Goal: Task Accomplishment & Management: Complete application form

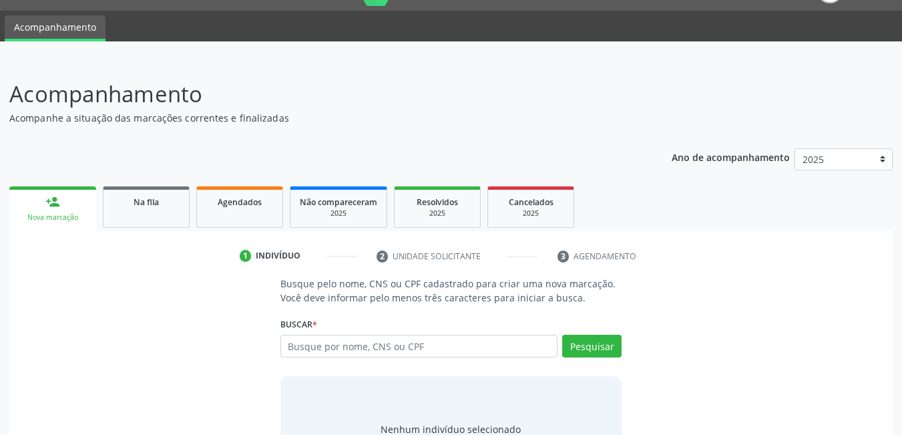
scroll to position [99, 0]
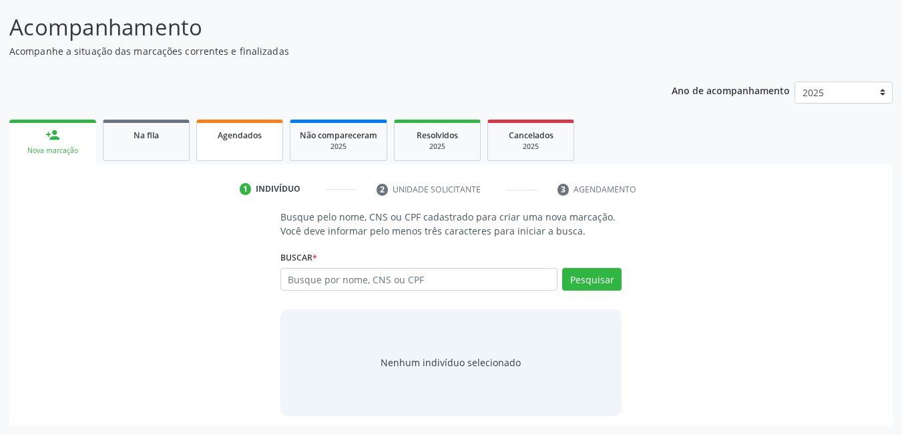
click at [243, 142] on link "Agendados" at bounding box center [239, 140] width 87 height 41
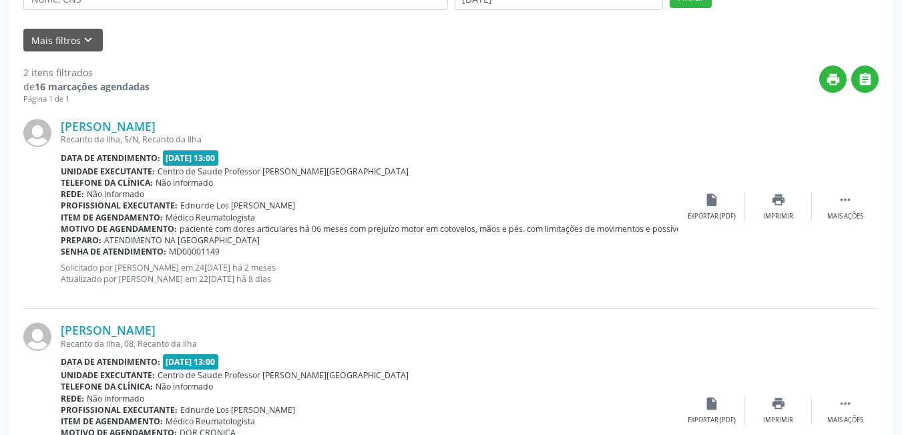
scroll to position [281, 0]
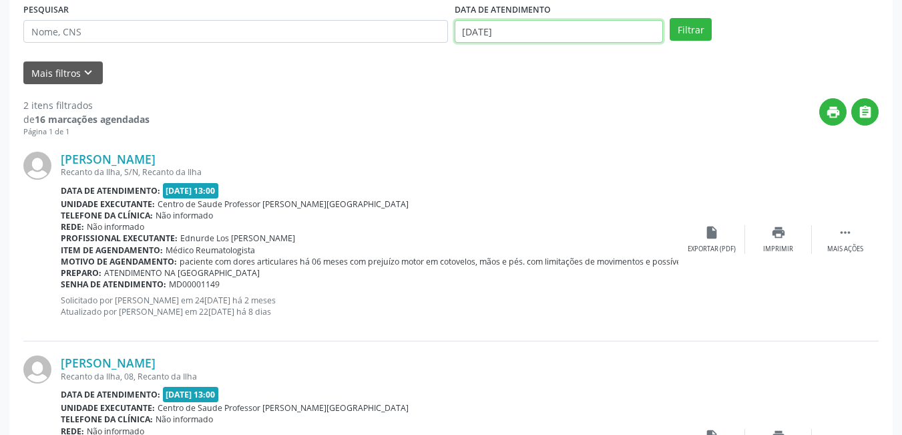
click at [556, 32] on input "[DATE]" at bounding box center [559, 31] width 209 height 23
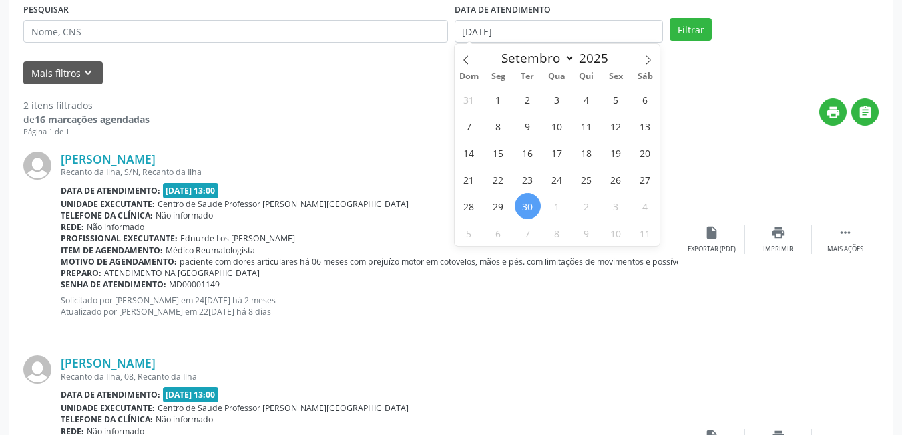
click at [532, 212] on span "30" at bounding box center [528, 206] width 26 height 26
type input "[DATE]"
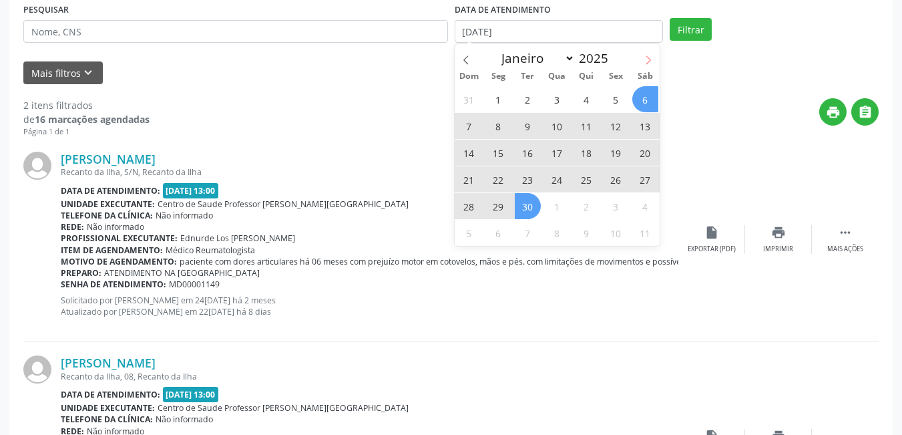
click at [645, 65] on span at bounding box center [648, 55] width 23 height 23
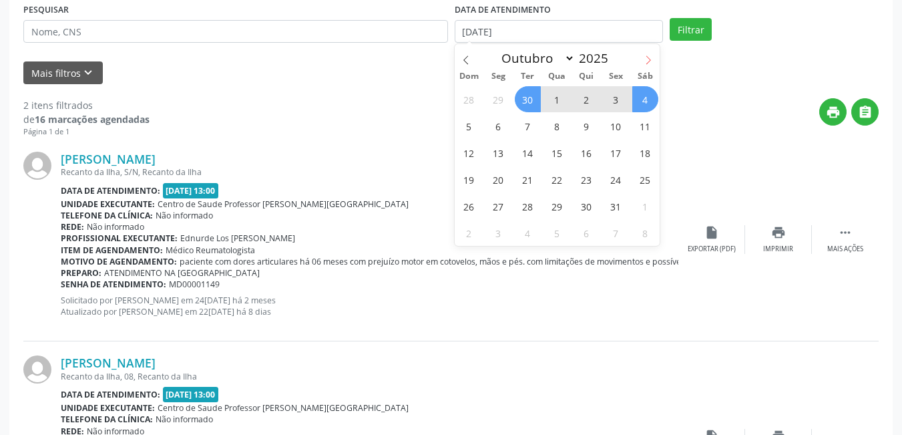
click at [651, 61] on icon at bounding box center [648, 59] width 9 height 9
select select "10"
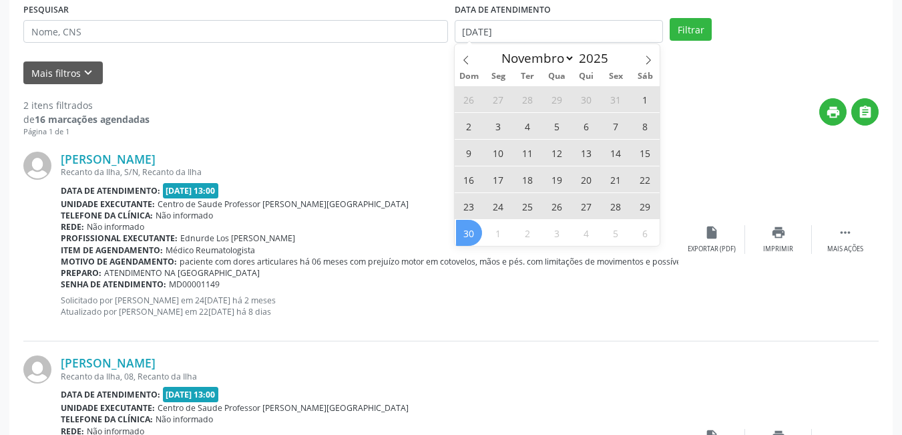
click at [476, 231] on span "30" at bounding box center [469, 233] width 26 height 26
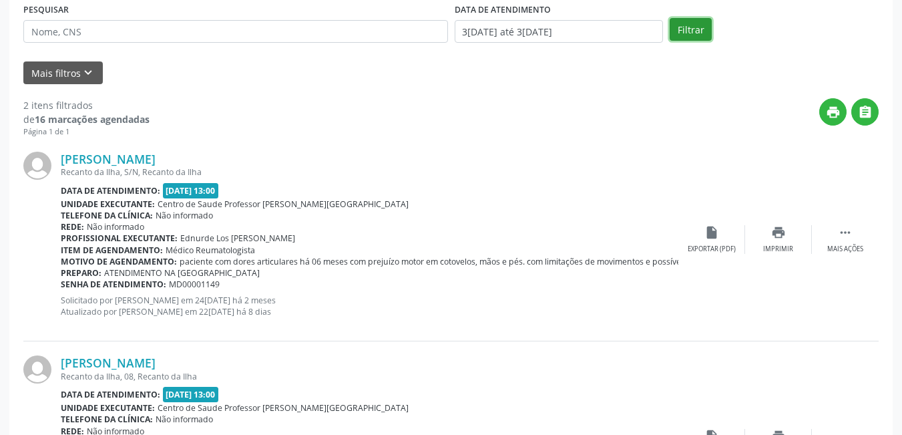
click at [688, 25] on button "Filtrar" at bounding box center [691, 29] width 42 height 23
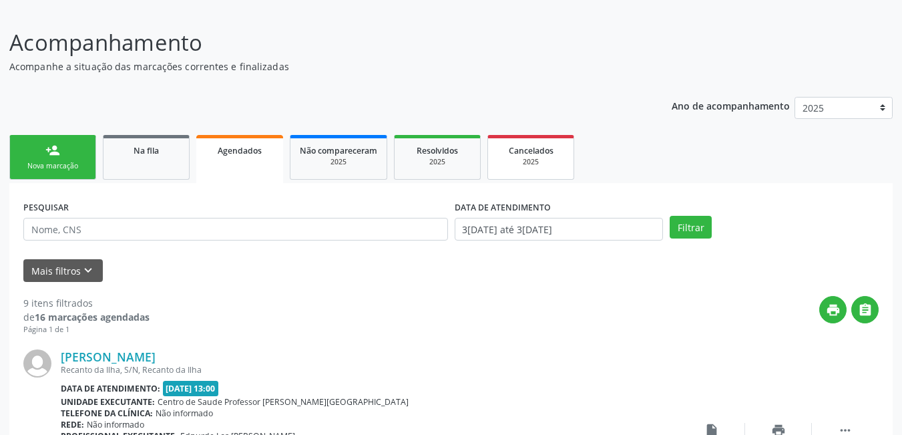
scroll to position [106, 0]
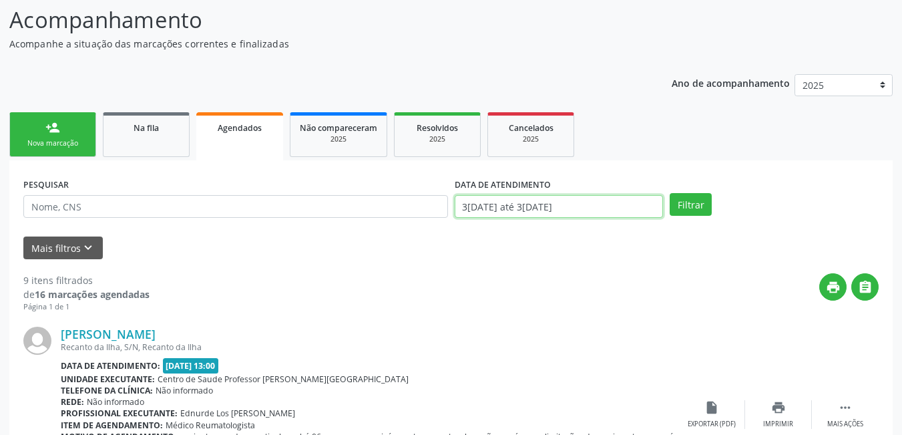
click at [588, 205] on input "3[DATE] até 3[DATE]" at bounding box center [559, 206] width 209 height 23
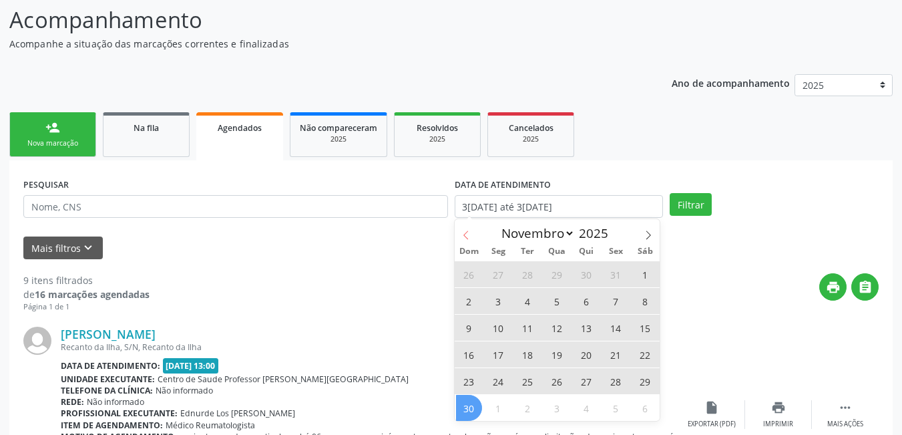
click at [464, 234] on icon at bounding box center [466, 234] width 9 height 9
select select "9"
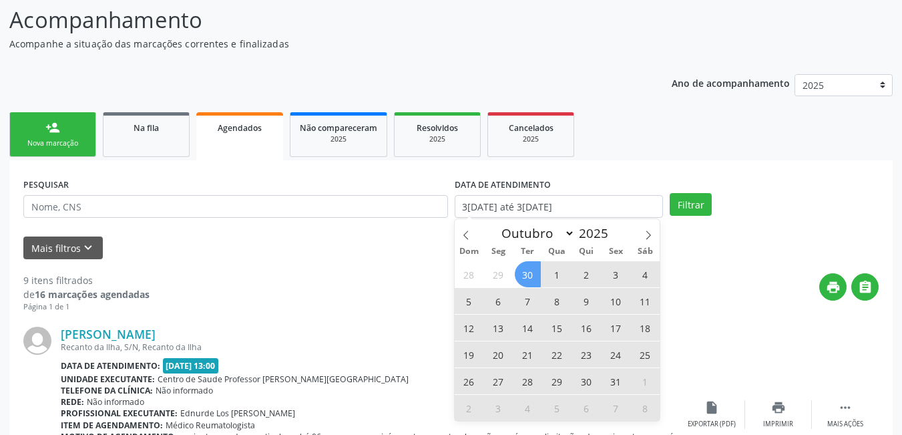
click at [534, 283] on span "30" at bounding box center [528, 274] width 26 height 26
type input "[DATE]"
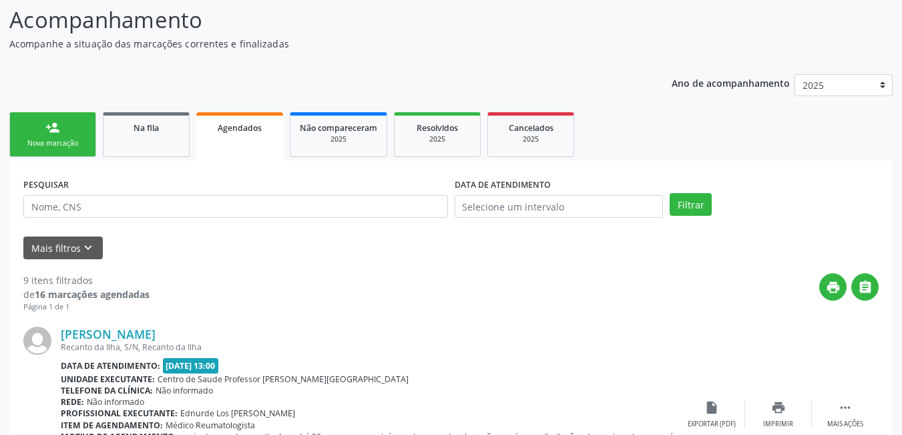
click at [389, 253] on div "Mais filtros keyboard_arrow_down" at bounding box center [451, 247] width 862 height 23
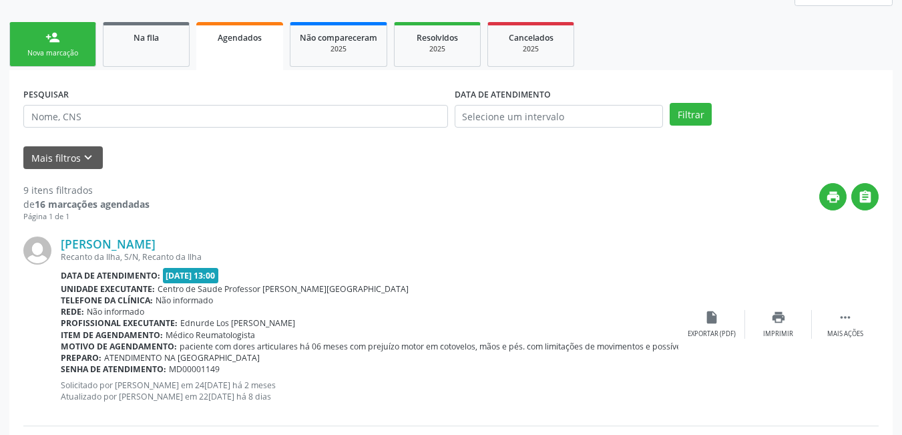
scroll to position [173, 0]
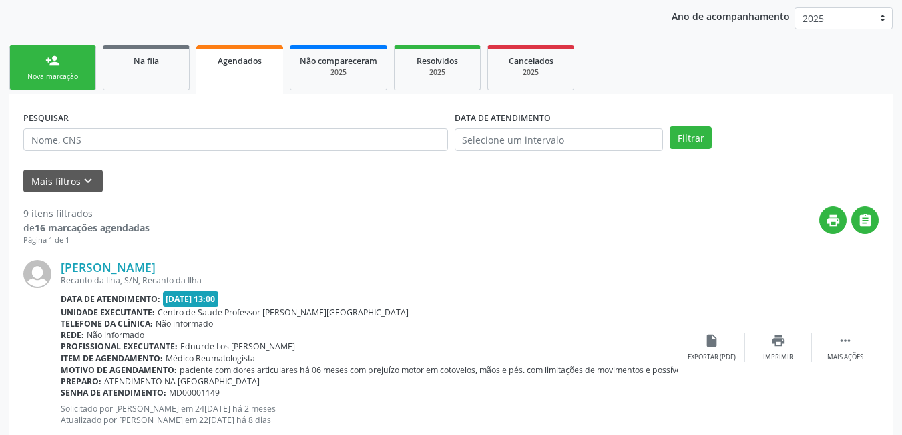
click at [67, 67] on link "person_add Nova marcação" at bounding box center [52, 67] width 87 height 45
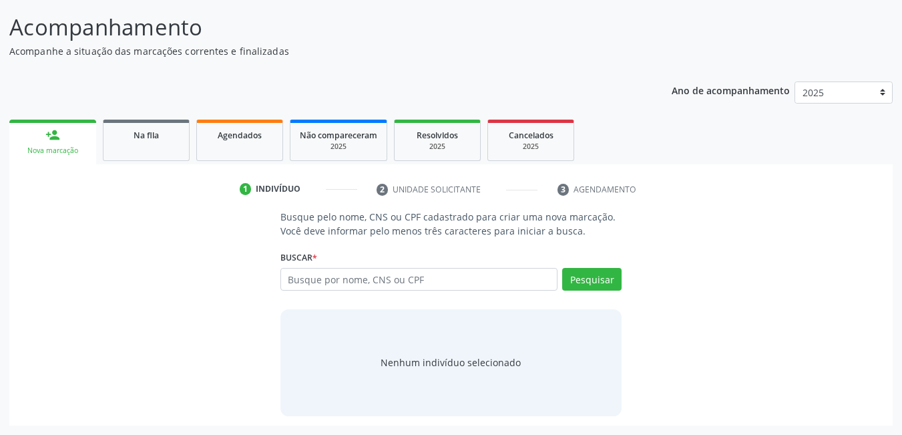
scroll to position [99, 0]
click at [442, 279] on input "text" at bounding box center [420, 279] width 278 height 23
type input "14151683429"
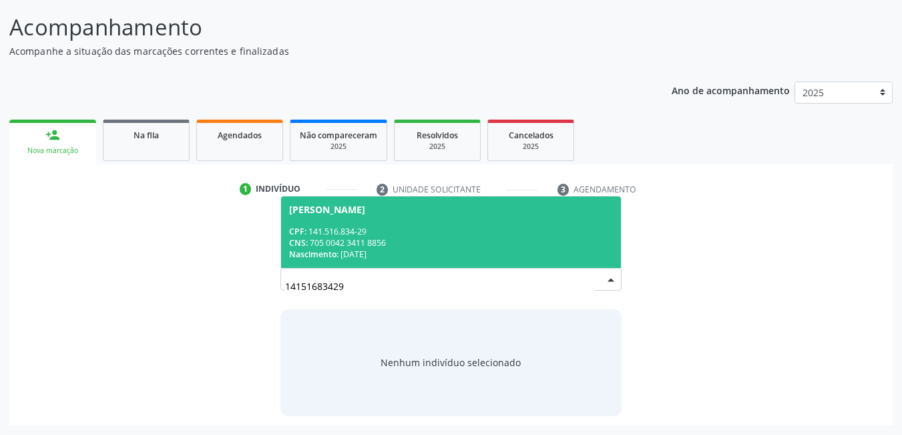
click at [451, 250] on div "Nascimento: 12[DATE]" at bounding box center [451, 253] width 325 height 11
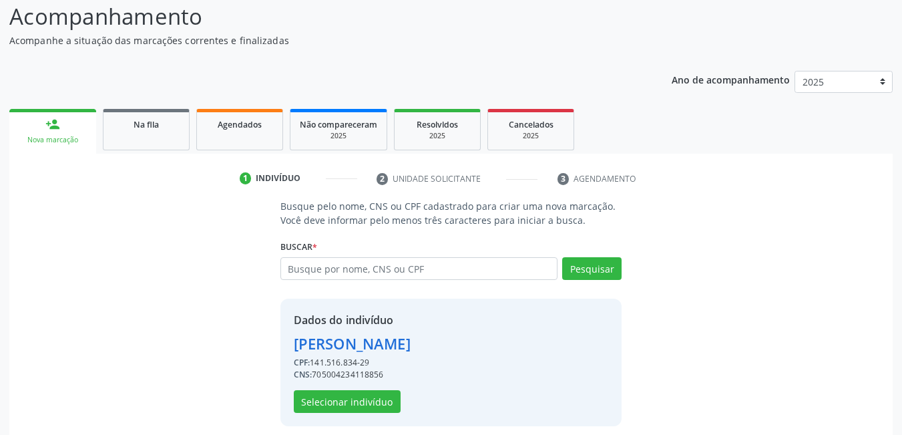
scroll to position [120, 0]
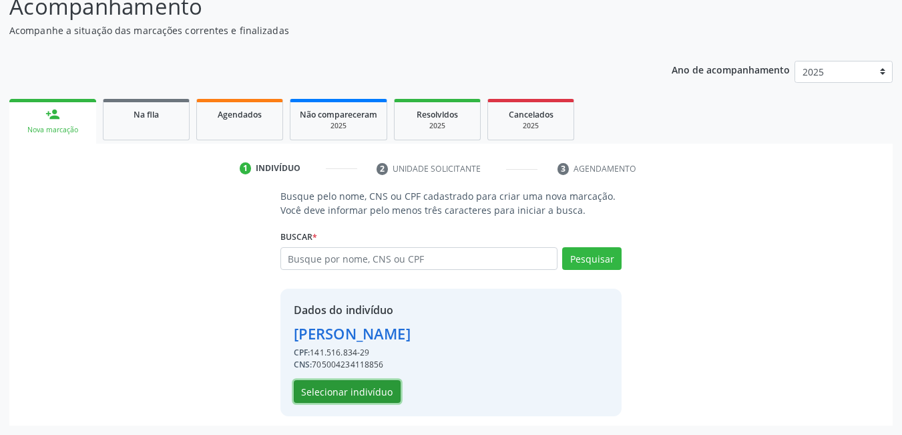
click at [346, 401] on button "Selecionar indivíduo" at bounding box center [347, 391] width 107 height 23
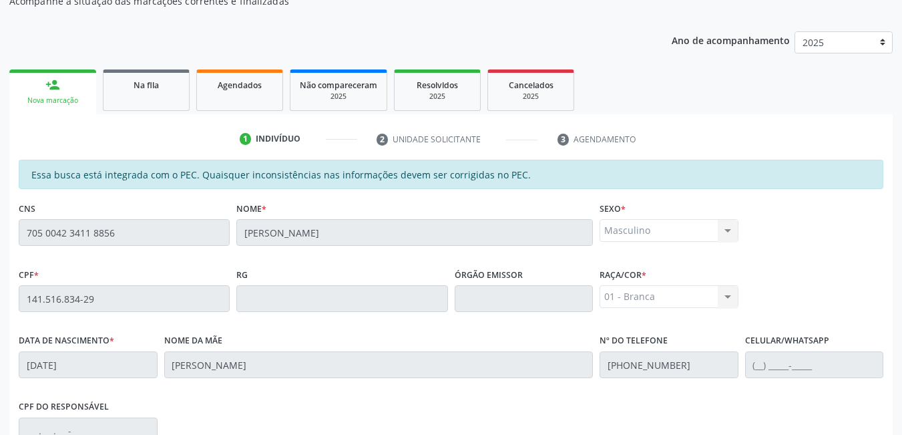
scroll to position [347, 0]
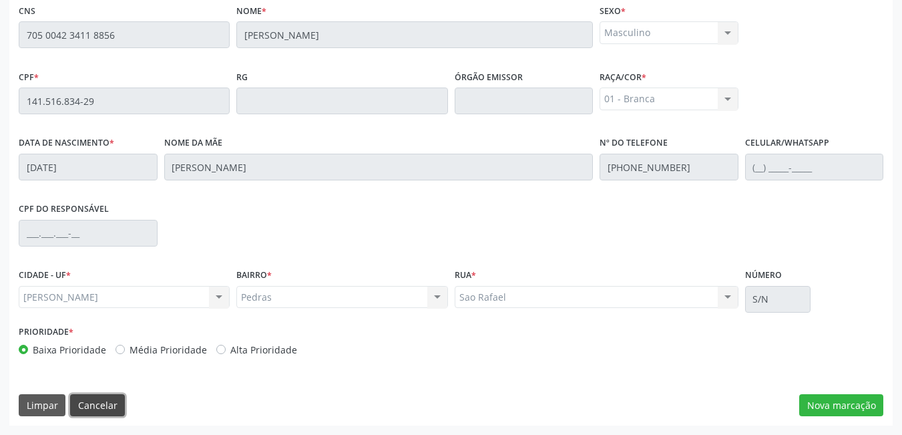
click at [92, 401] on button "Cancelar" at bounding box center [97, 405] width 55 height 23
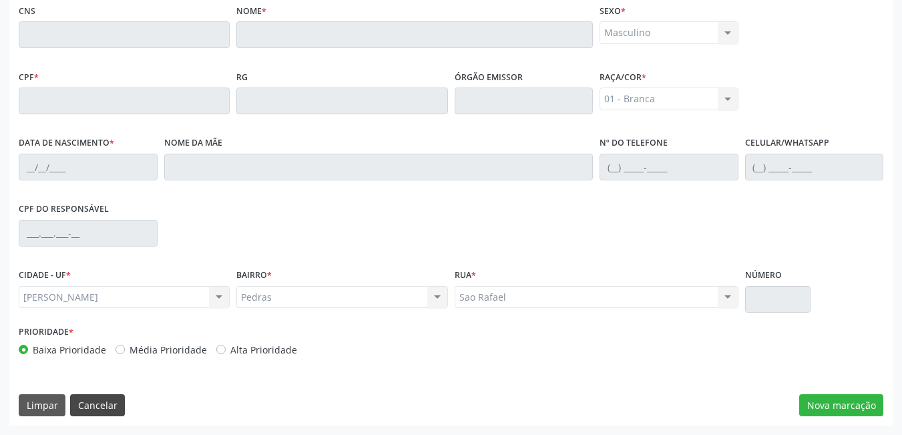
scroll to position [99, 0]
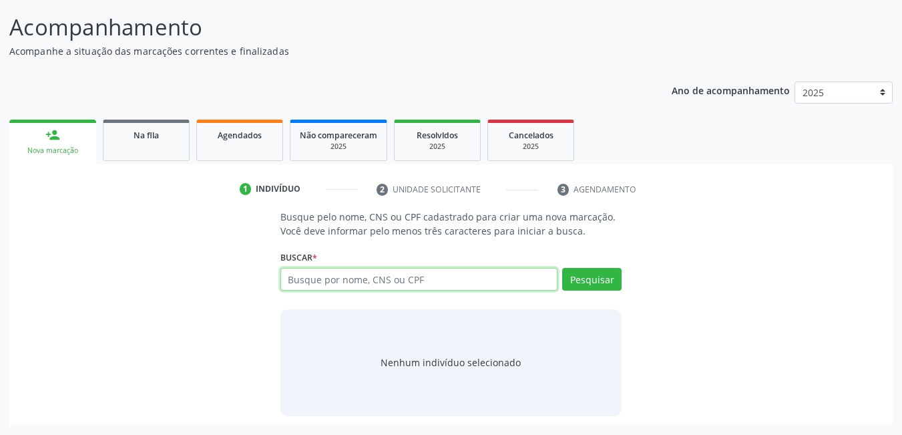
click at [338, 276] on input "text" at bounding box center [420, 279] width 278 height 23
type input "05203675457"
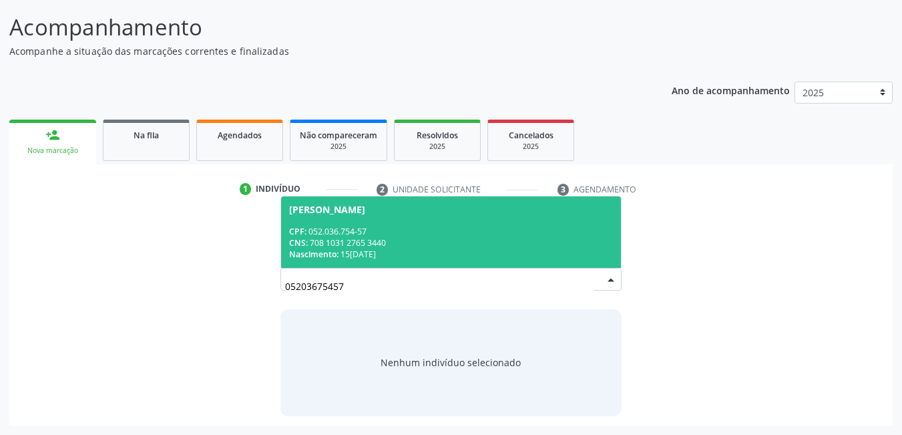
click at [346, 249] on div "Nascimento: 15[DATE]" at bounding box center [451, 253] width 325 height 11
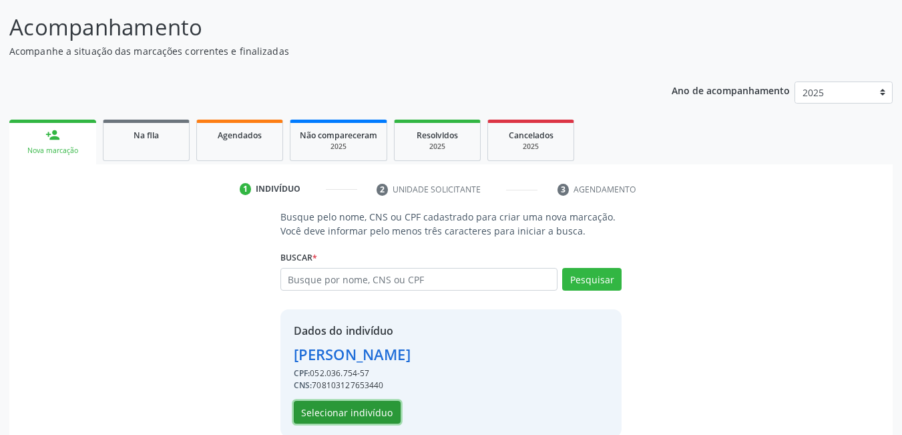
click at [371, 417] on button "Selecionar indivíduo" at bounding box center [347, 412] width 107 height 23
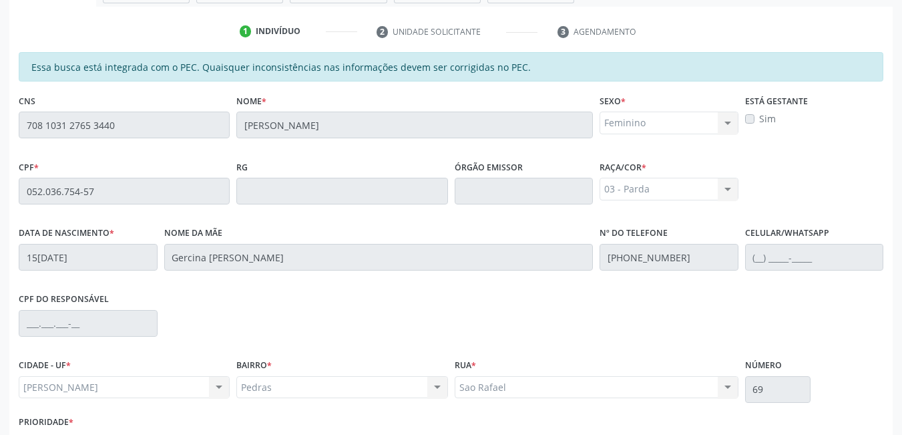
scroll to position [347, 0]
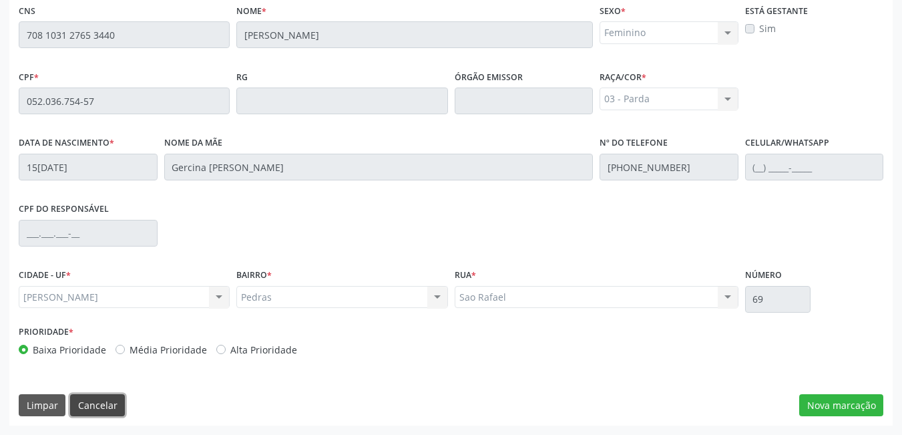
click at [104, 401] on button "Cancelar" at bounding box center [97, 405] width 55 height 23
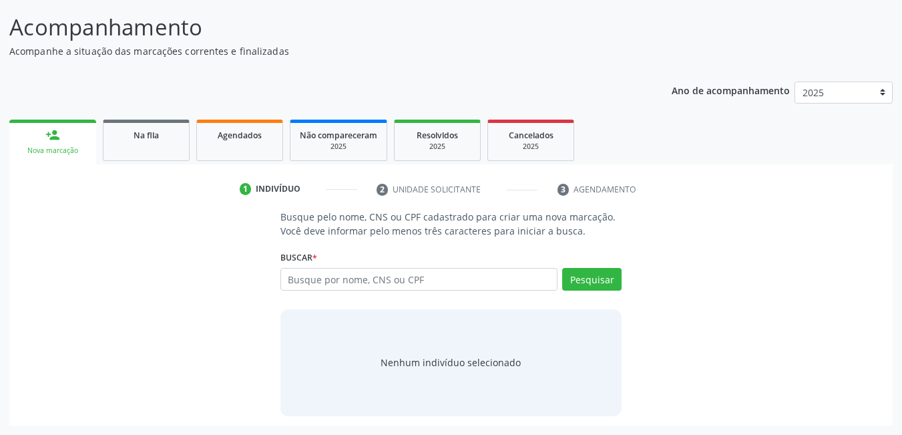
scroll to position [99, 0]
click at [456, 364] on div "Nenhum indivíduo selecionado" at bounding box center [451, 362] width 140 height 14
click at [426, 287] on input "text" at bounding box center [420, 279] width 278 height 23
click at [375, 281] on input "text" at bounding box center [420, 279] width 278 height 23
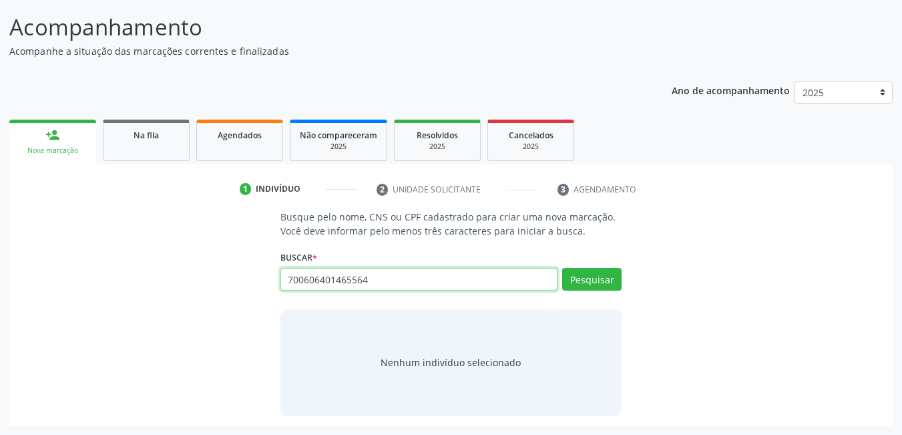
type input "700606401465564"
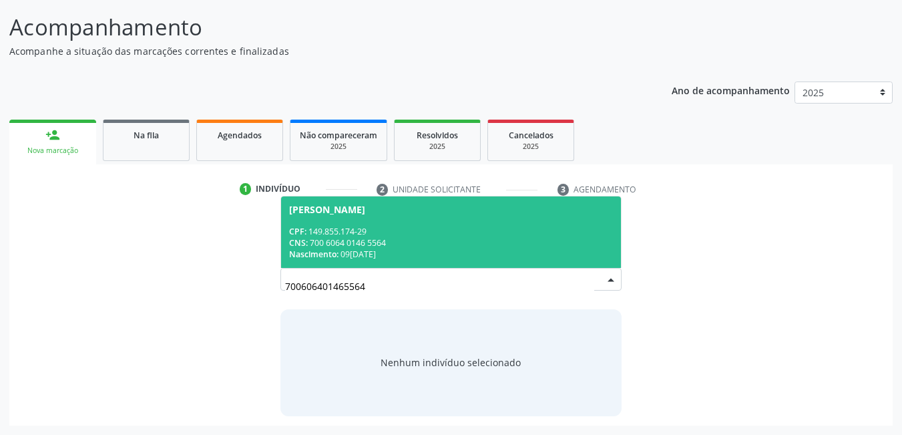
click at [407, 236] on div "CPF: 149.855.174-29" at bounding box center [451, 231] width 325 height 11
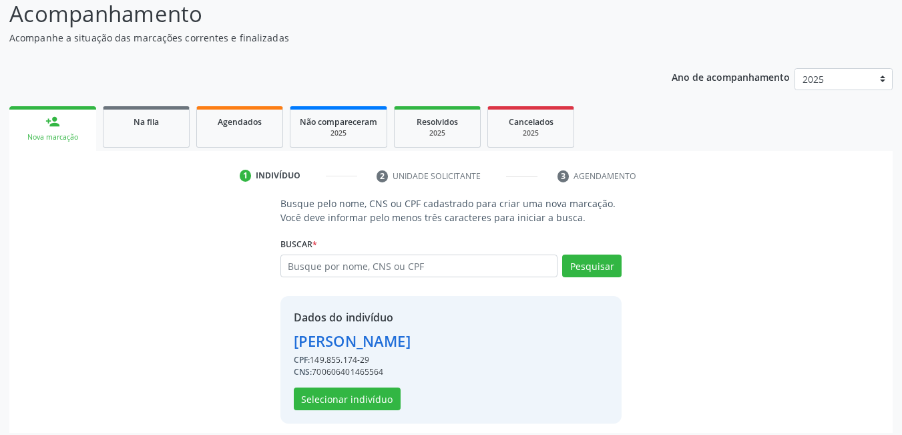
scroll to position [120, 0]
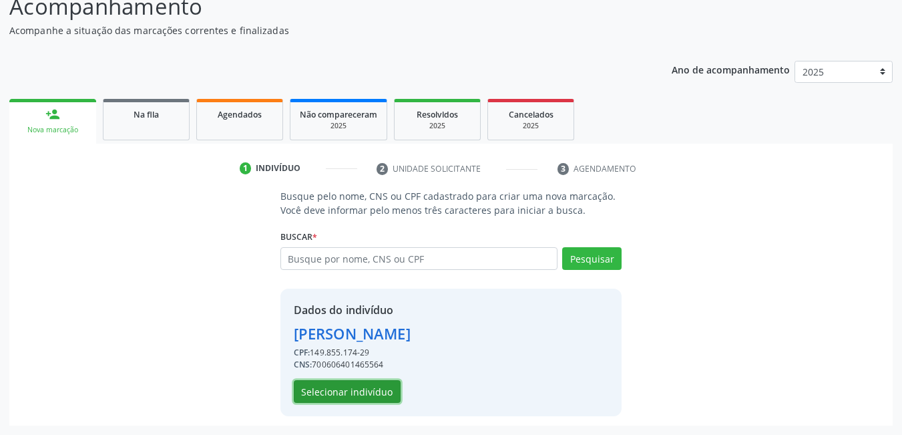
click at [364, 387] on button "Selecionar indivíduo" at bounding box center [347, 391] width 107 height 23
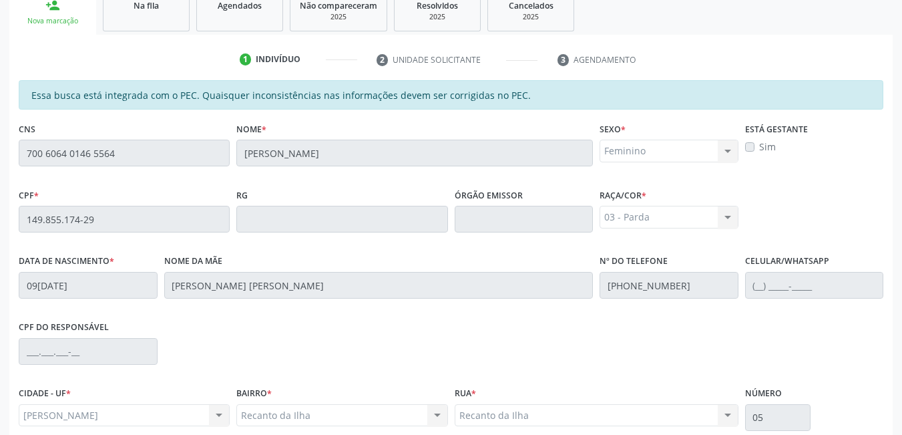
scroll to position [347, 0]
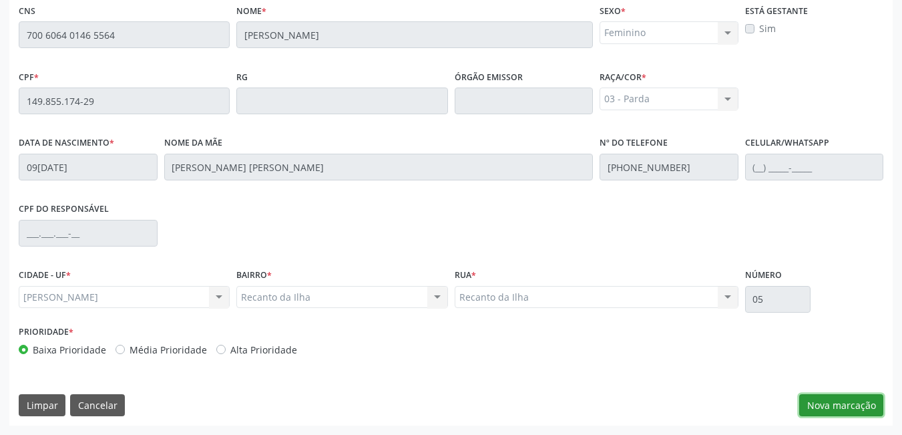
click at [841, 403] on button "Nova marcação" at bounding box center [842, 405] width 84 height 23
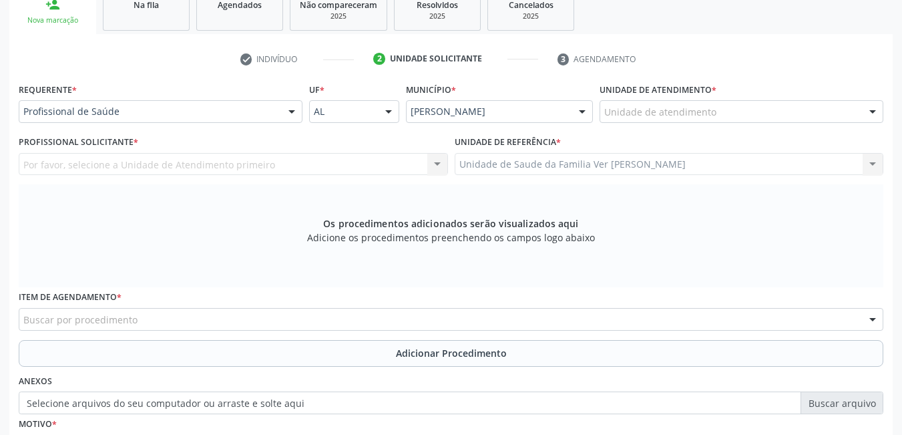
scroll to position [213, 0]
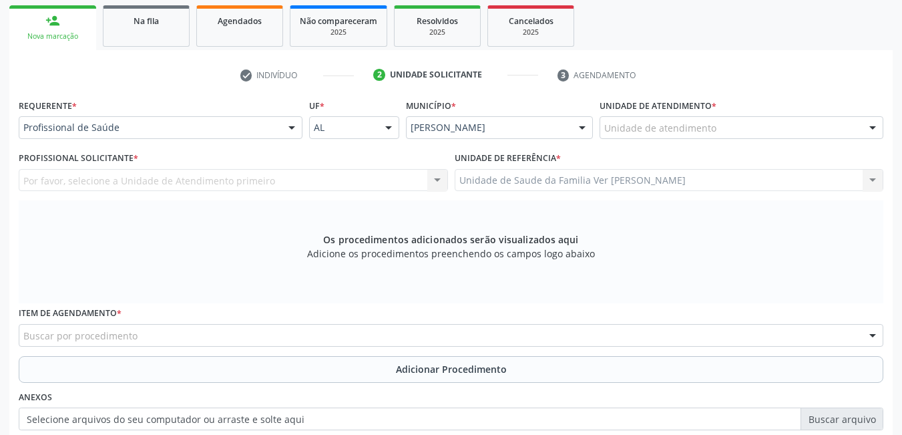
click at [724, 126] on div "Unidade de atendimento" at bounding box center [742, 127] width 284 height 23
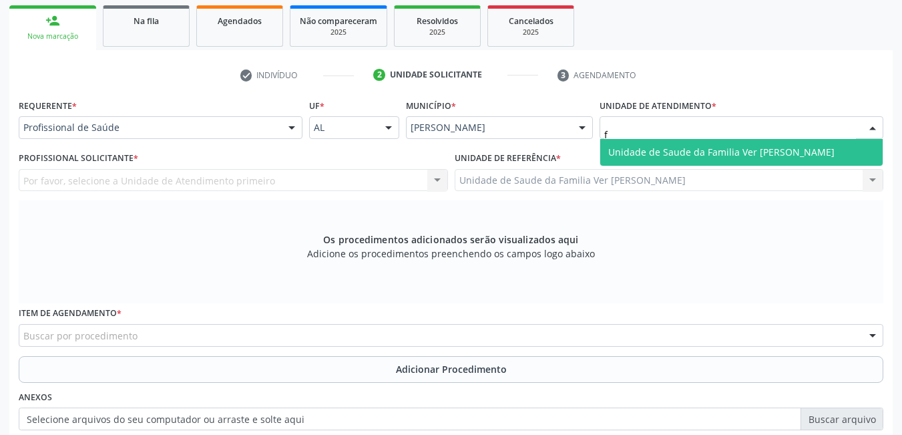
type input "fl"
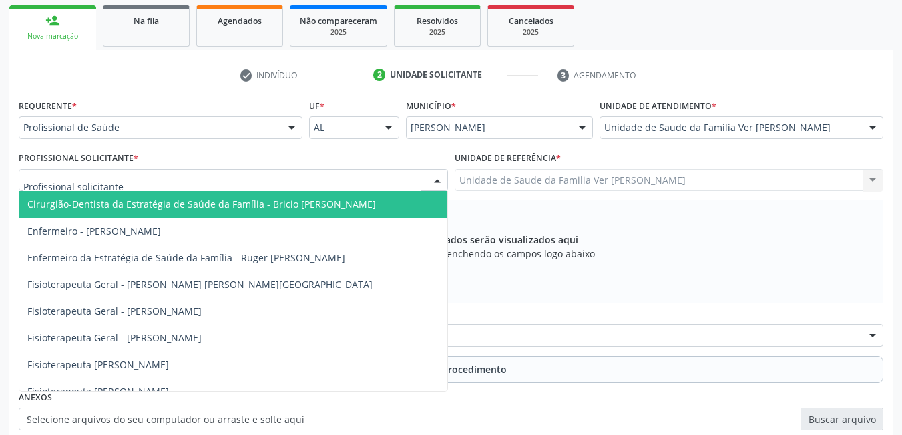
click at [232, 179] on div at bounding box center [234, 180] width 430 height 23
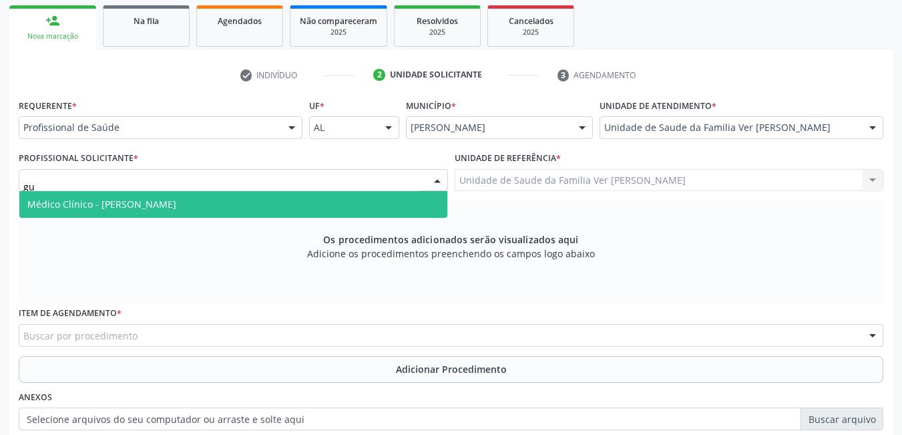
type input "gus"
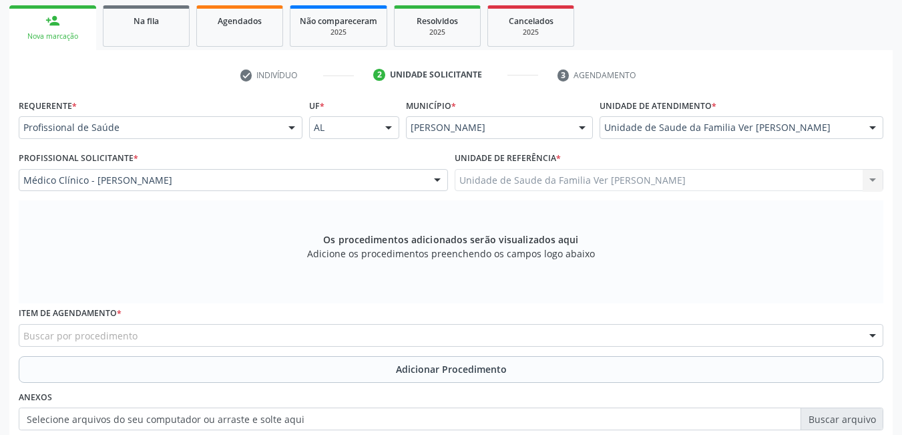
drag, startPoint x: 261, startPoint y: 325, endPoint x: 252, endPoint y: 325, distance: 9.4
click at [261, 326] on div "Buscar por procedimento" at bounding box center [451, 335] width 865 height 23
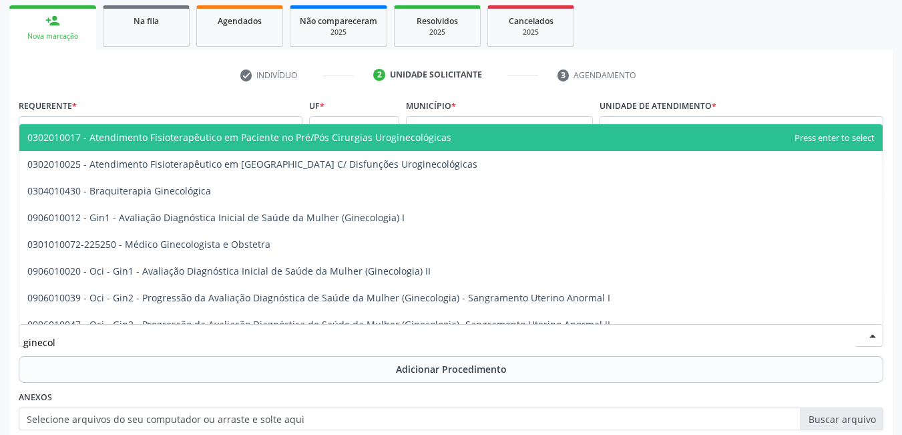
type input "ginecolo"
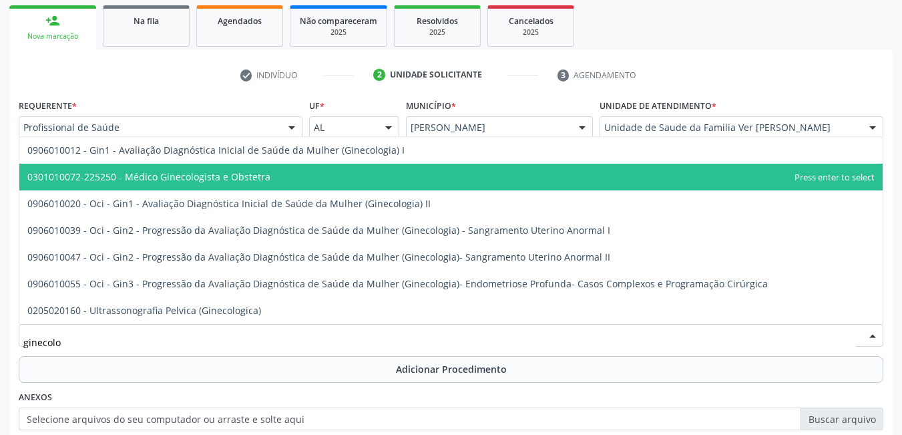
click at [305, 182] on span "0301010072-225250 - Médico Ginecologista e Obstetra" at bounding box center [451, 177] width 864 height 27
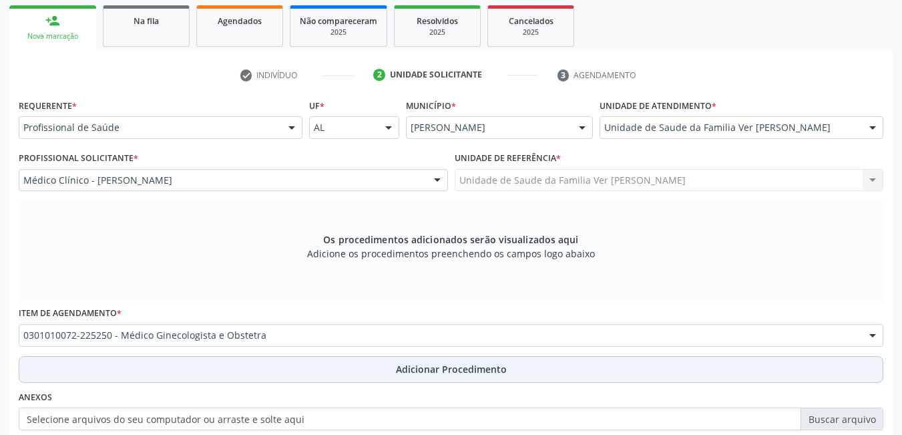
click at [335, 365] on button "Adicionar Procedimento" at bounding box center [451, 369] width 865 height 27
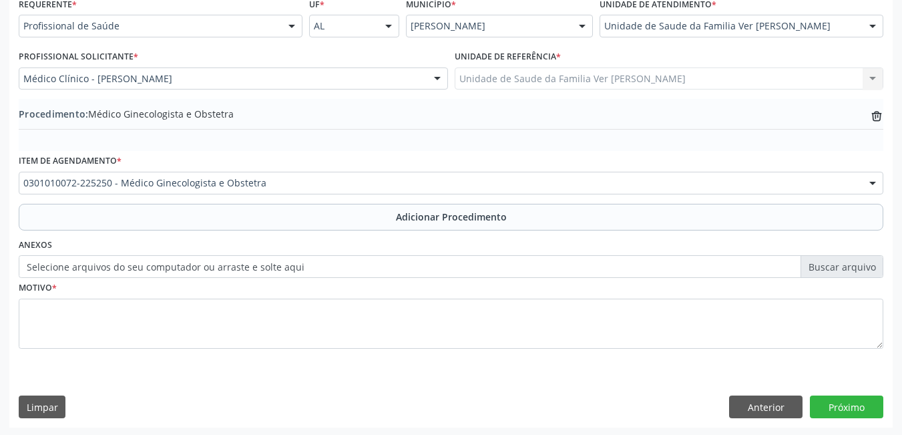
scroll to position [317, 0]
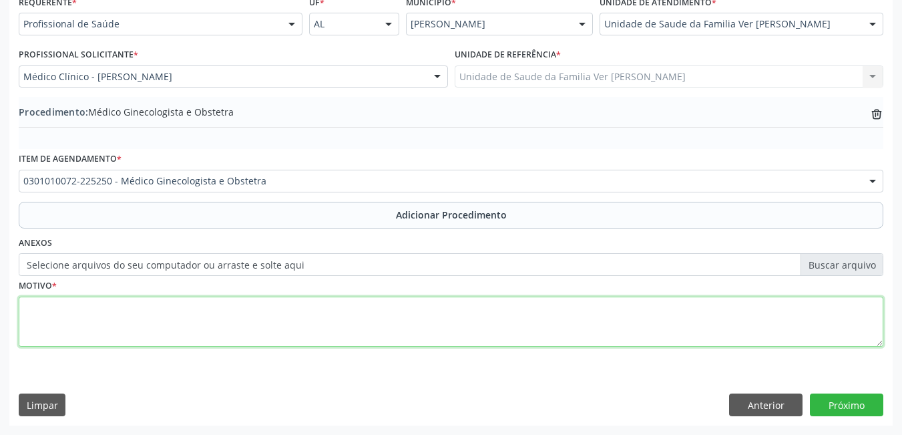
click at [221, 300] on textarea at bounding box center [451, 322] width 865 height 51
type textarea "sop e desejo de constitin"
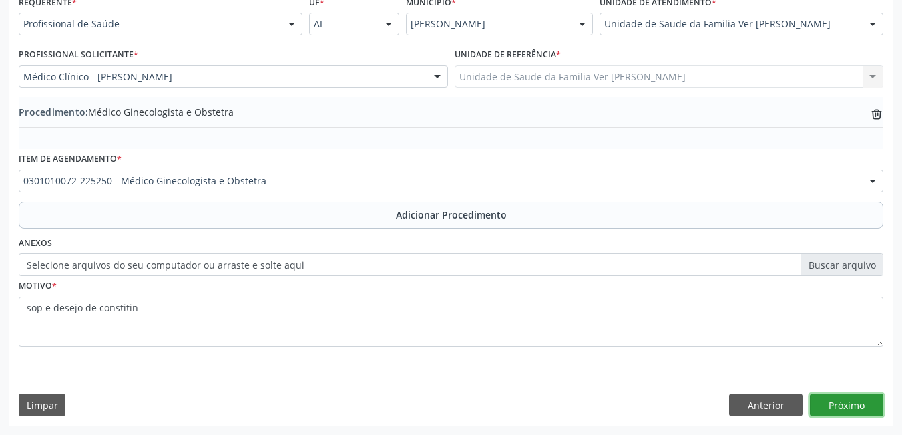
click at [845, 405] on button "Próximo" at bounding box center [846, 404] width 73 height 23
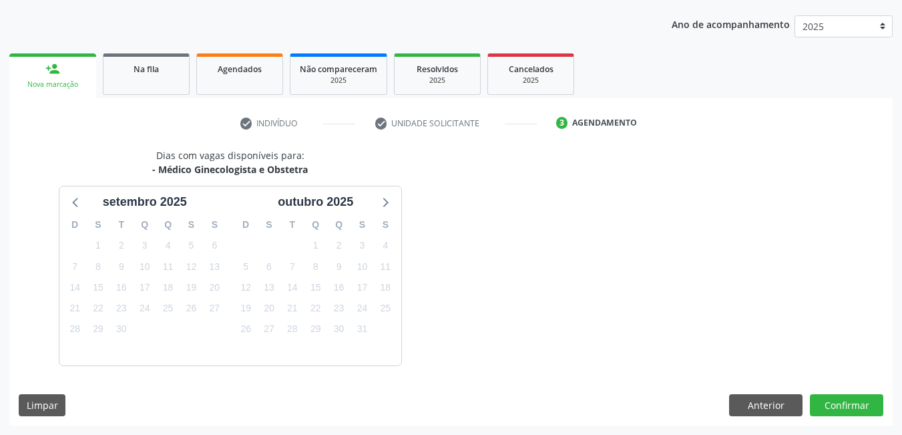
scroll to position [204, 0]
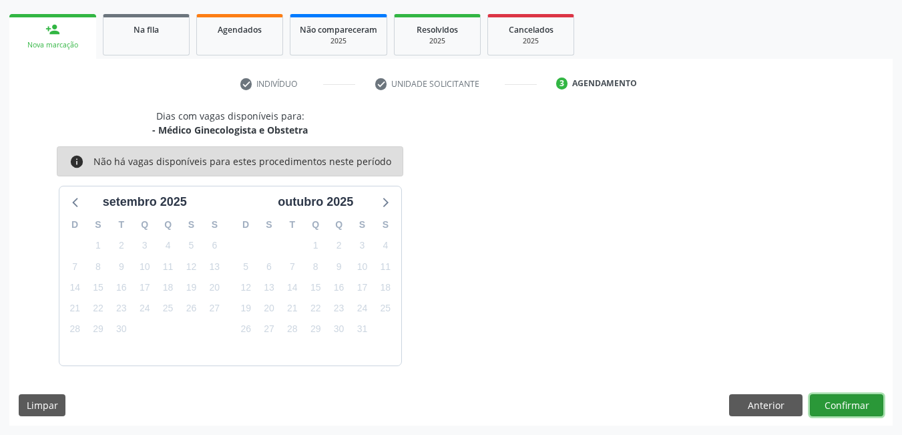
click at [845, 407] on button "Confirmar" at bounding box center [846, 405] width 73 height 23
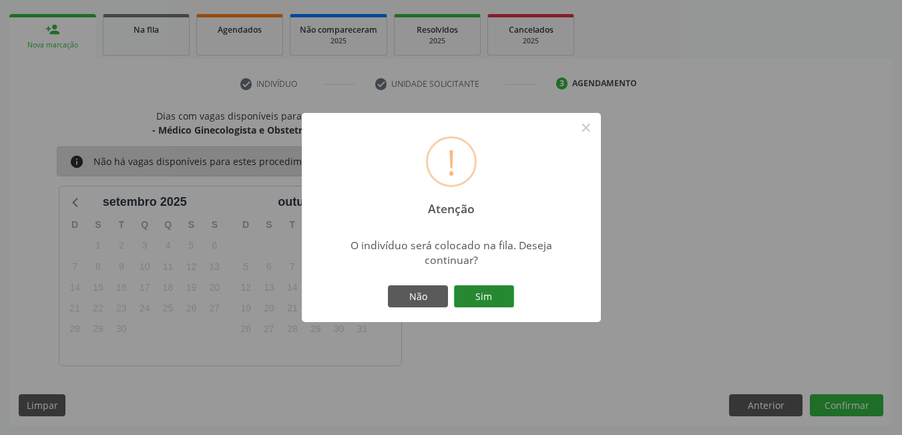
click at [508, 301] on button "Sim" at bounding box center [484, 296] width 60 height 23
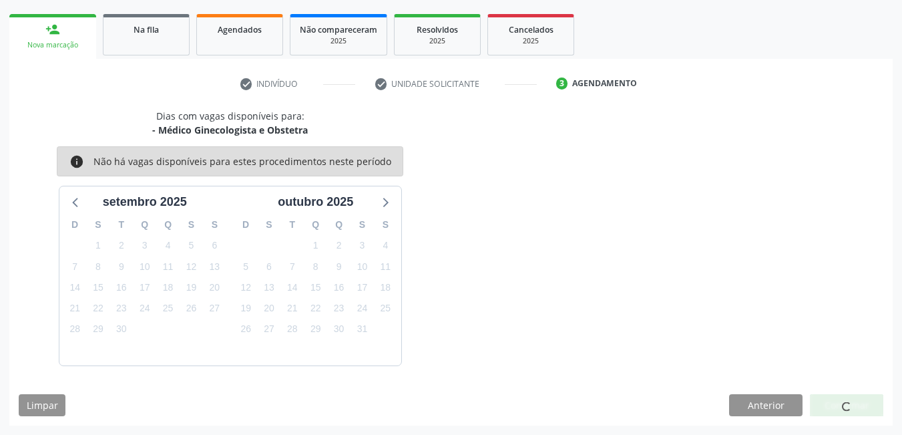
scroll to position [25, 0]
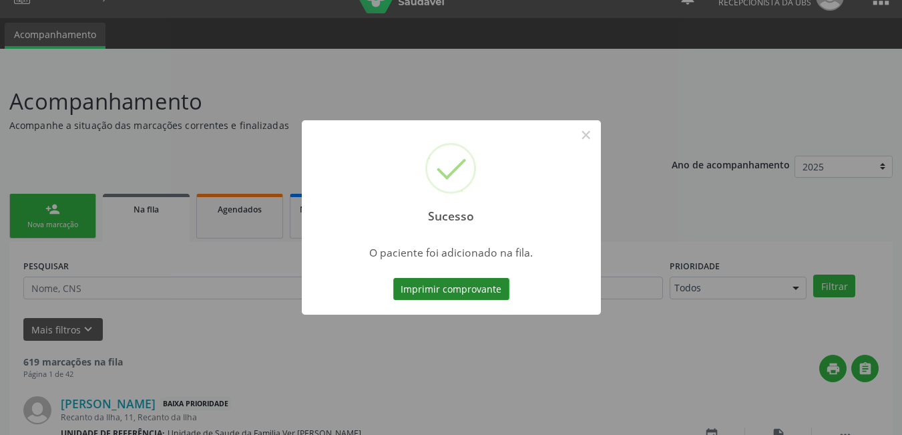
click at [478, 285] on button "Imprimir comprovante" at bounding box center [451, 289] width 116 height 23
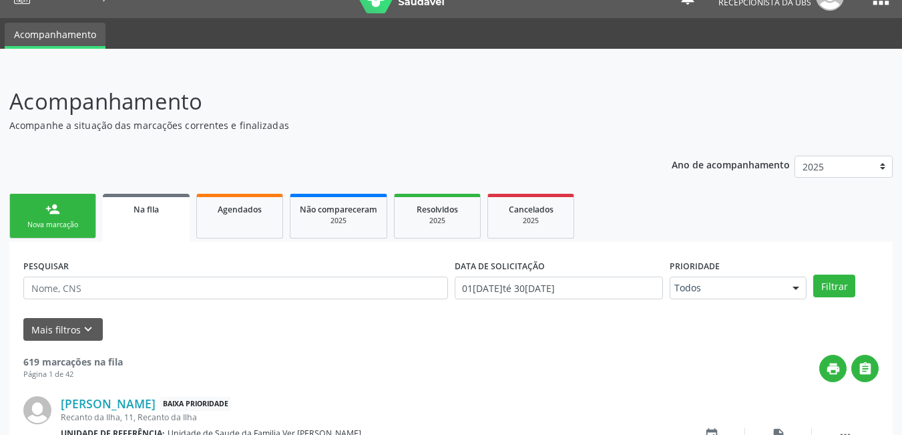
click at [81, 221] on div "Nova marcação" at bounding box center [52, 225] width 67 height 10
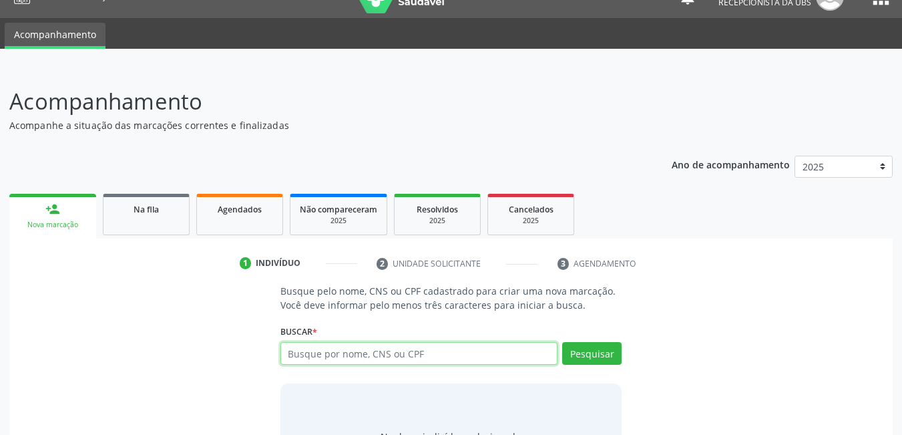
click at [414, 353] on input "text" at bounding box center [420, 353] width 278 height 23
type input "70060645564"
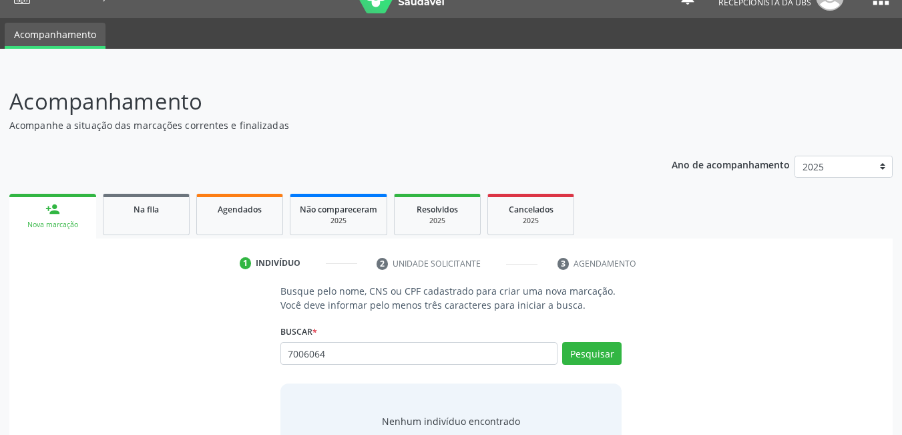
type input "70060640"
type input "700606401465564"
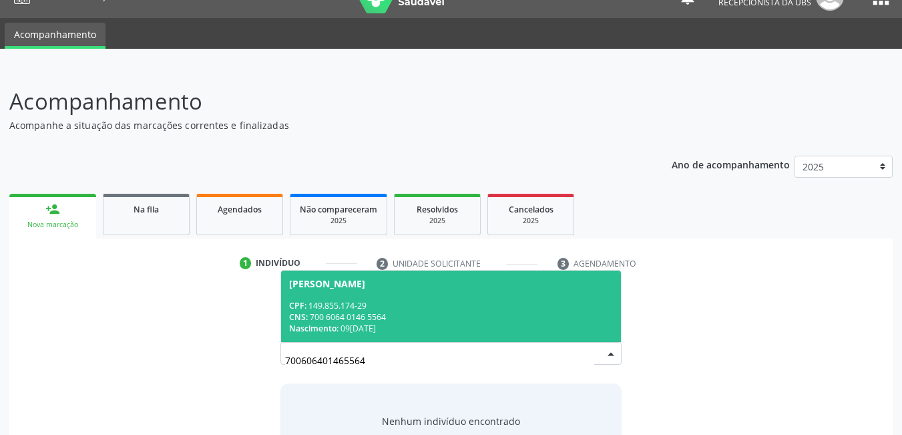
click at [404, 333] on div "Nascimento: 09[DATE]" at bounding box center [451, 328] width 325 height 11
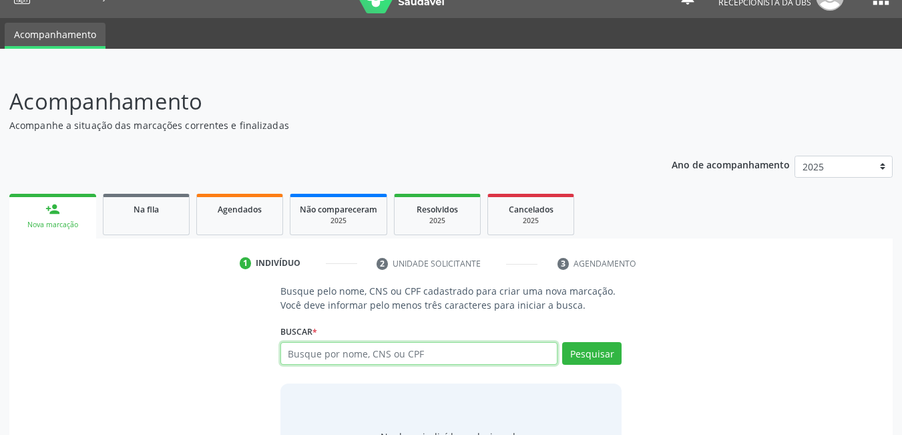
click at [476, 342] on input "text" at bounding box center [420, 353] width 278 height 23
type input "70470374"
type input "704703743301734"
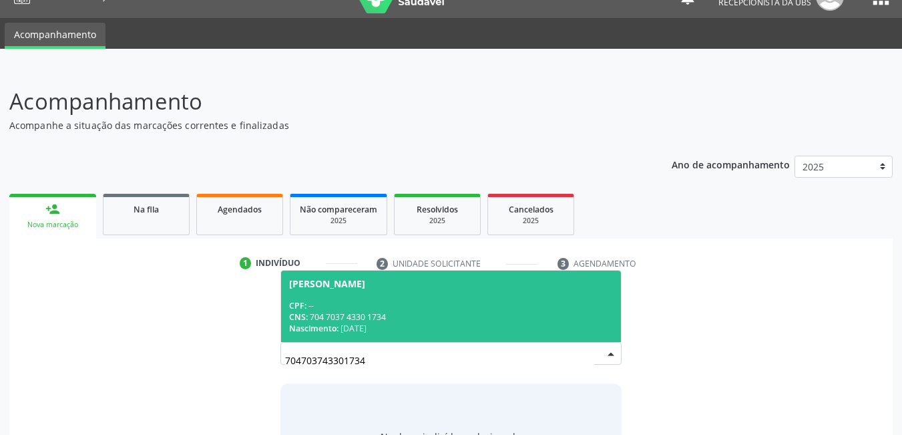
click at [466, 300] on div "CPF: --" at bounding box center [451, 305] width 325 height 11
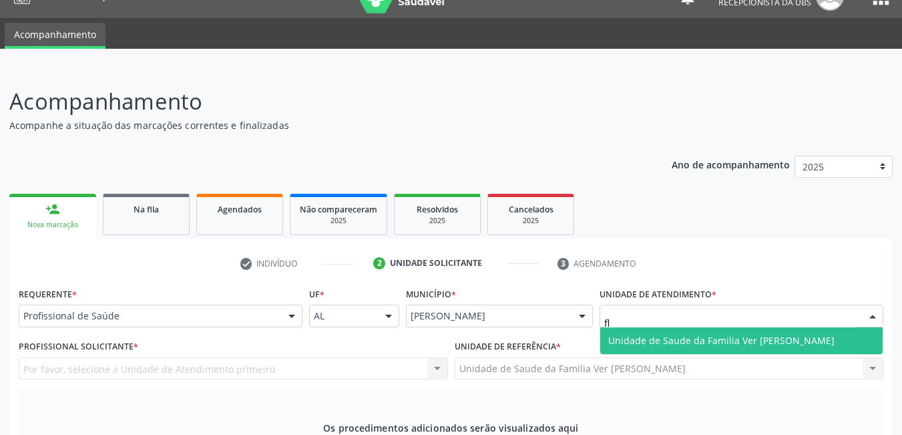
click at [733, 334] on span "Unidade de Saude da Familia Ver [PERSON_NAME]" at bounding box center [722, 340] width 226 height 13
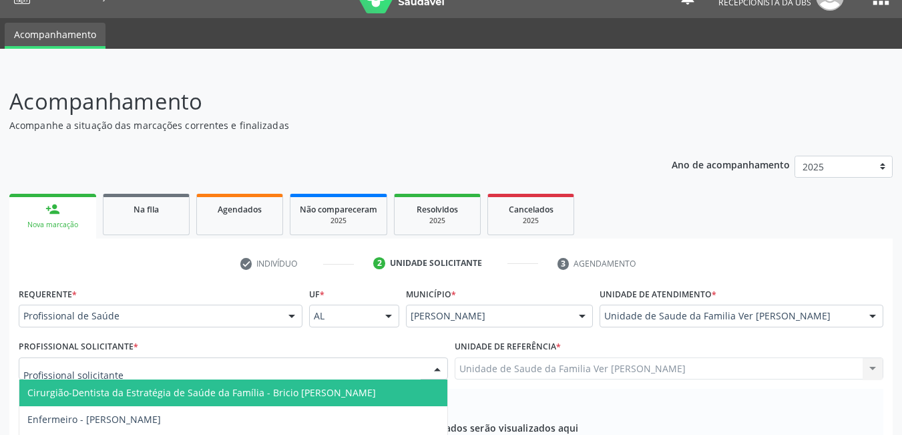
click at [366, 357] on div at bounding box center [234, 368] width 430 height 23
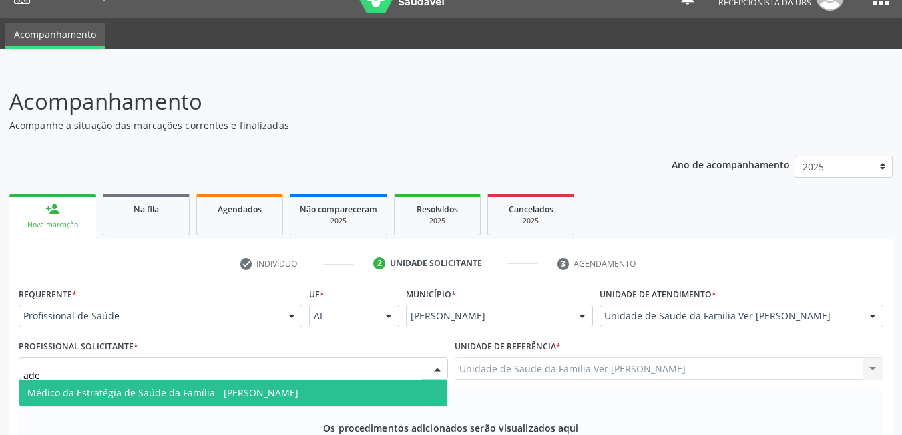
click at [375, 379] on span "Médico da Estratégia de Saúde da Família - [PERSON_NAME]" at bounding box center [233, 392] width 428 height 27
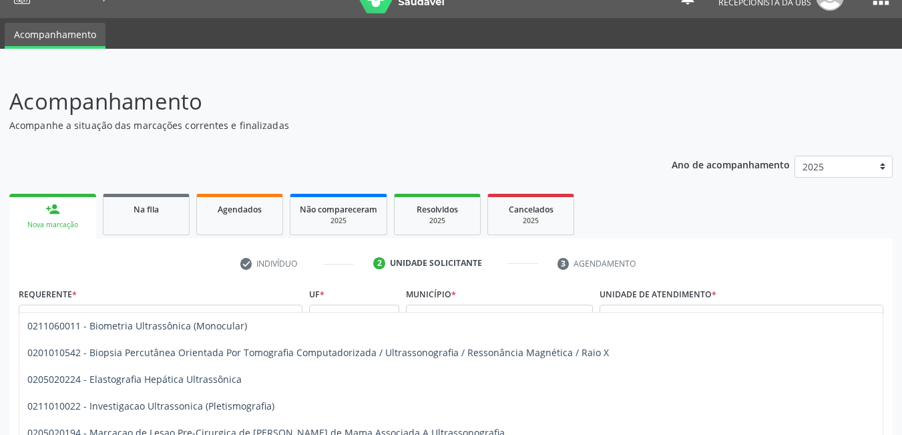
type input "u"
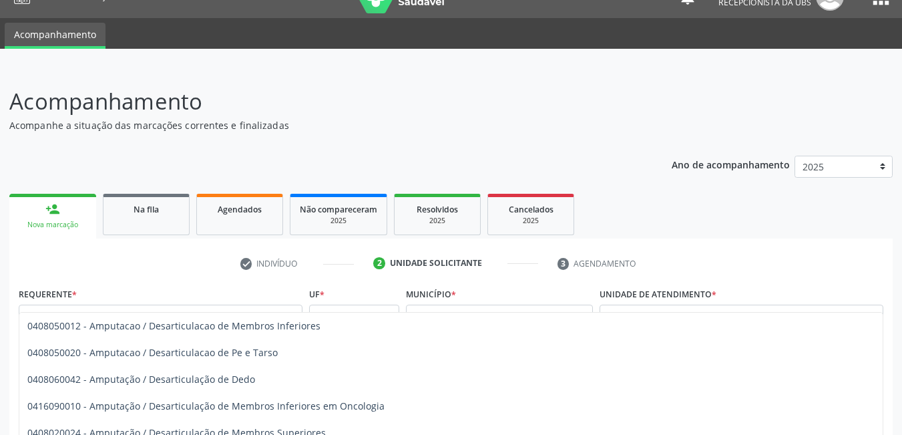
type input "a"
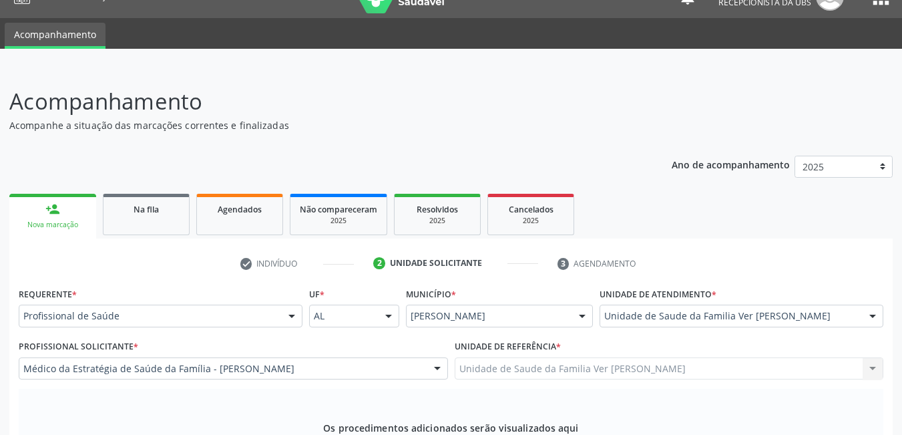
click at [166, 389] on div "Os procedimentos adicionados serão visualizados aqui Adicione os procedimentos …" at bounding box center [451, 440] width 865 height 103
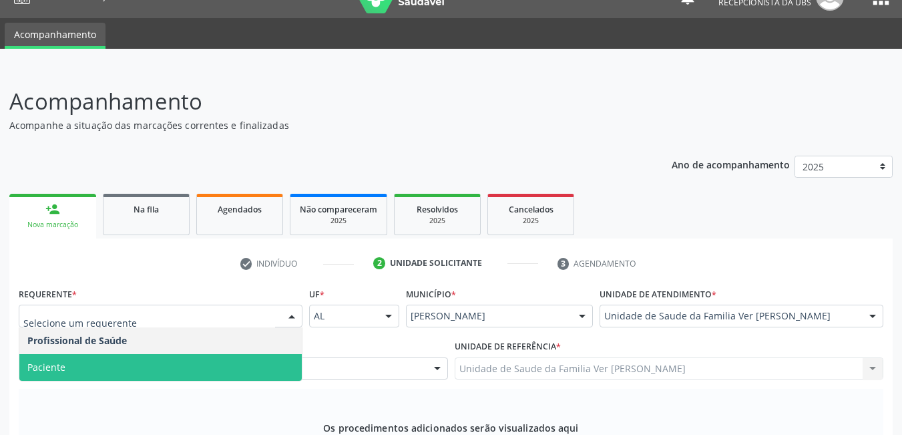
click at [187, 389] on div "Os procedimentos adicionados serão visualizados aqui Adicione os procedimentos …" at bounding box center [451, 440] width 865 height 103
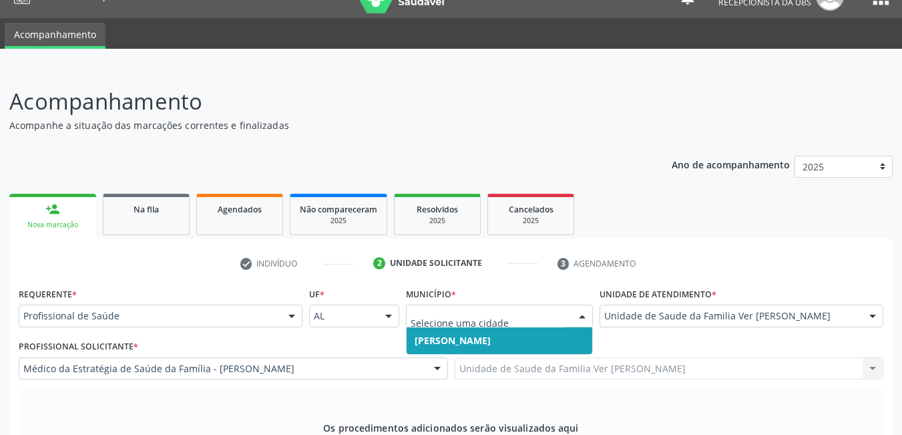
click at [635, 337] on div "Unidade de referência * Unidade de Saude da Familia Ver [PERSON_NAME] Unidade d…" at bounding box center [670, 358] width 430 height 43
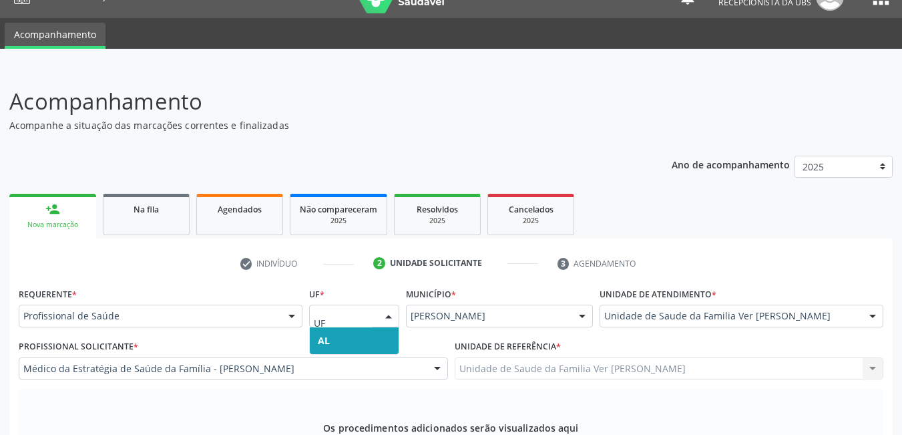
click at [408, 284] on div "Município * [PERSON_NAME] resultado encontrado para: " " Não há nenhuma opção p…" at bounding box center [500, 310] width 194 height 52
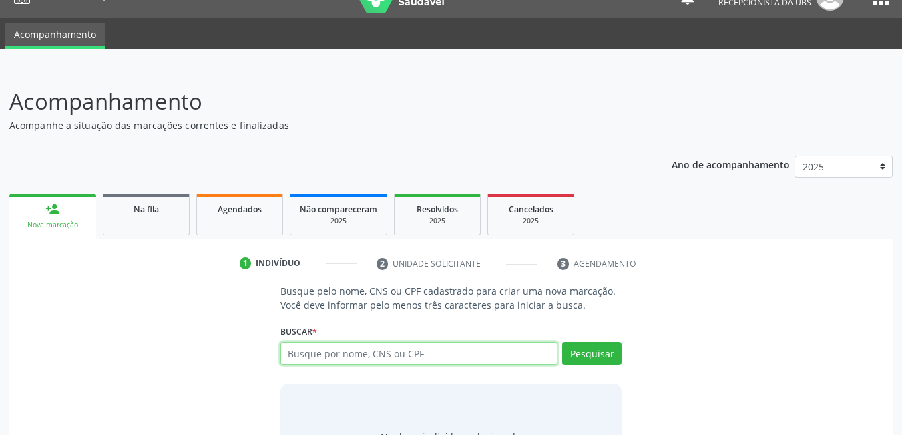
click at [415, 342] on input "text" at bounding box center [420, 353] width 278 height 23
type input "700302491979340"
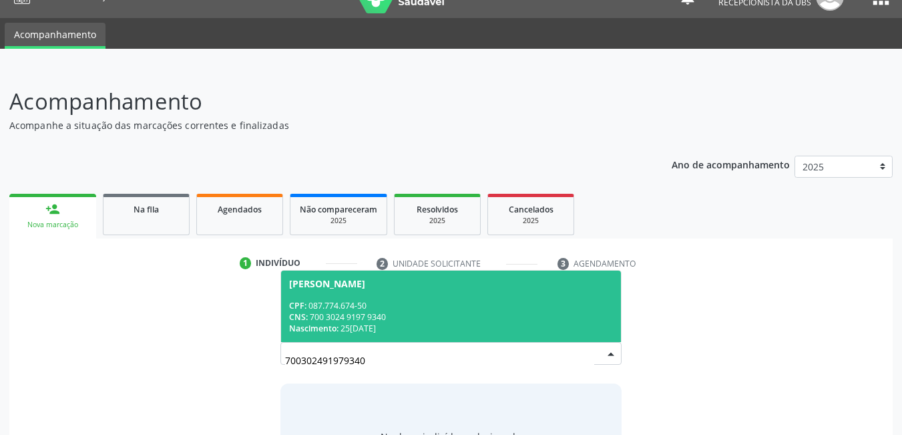
click at [409, 271] on span "[PERSON_NAME] CPF: 087.774.674-50 CNS: 700 3024 9197 9340 Nascimento: 25[DATE]" at bounding box center [451, 306] width 341 height 71
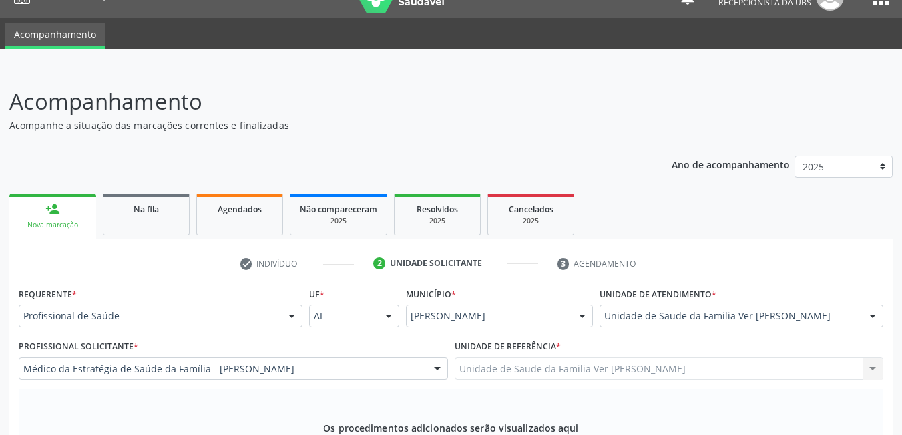
click at [222, 389] on div "Os procedimentos adicionados serão visualizados aqui Adicione os procedimentos …" at bounding box center [451, 440] width 865 height 103
type input "u"
type input "ombro"
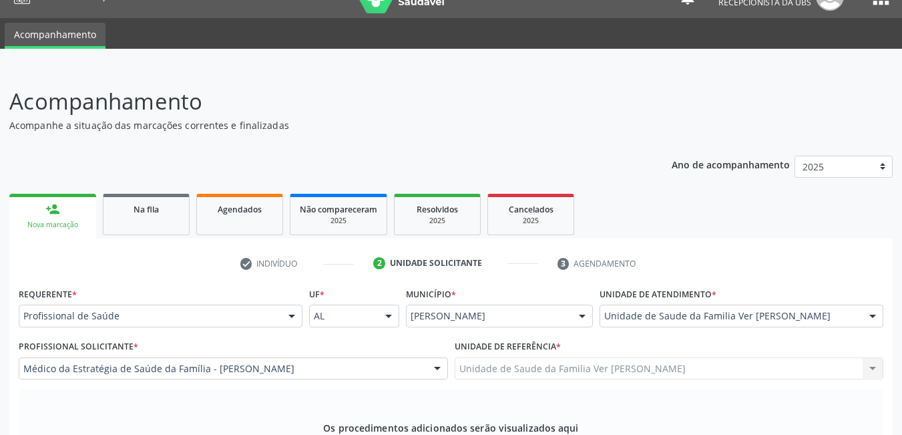
drag, startPoint x: 214, startPoint y: 210, endPoint x: 209, endPoint y: 217, distance: 9.1
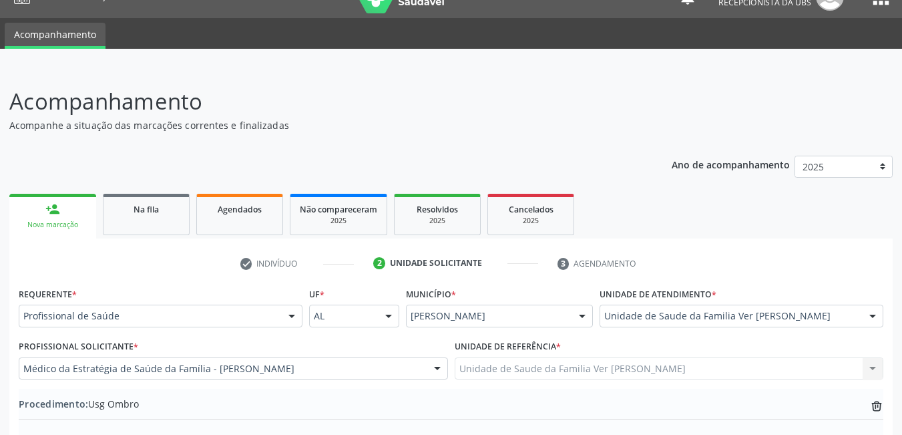
type textarea "dor crônica em ombro direito, com limitação de movimento"
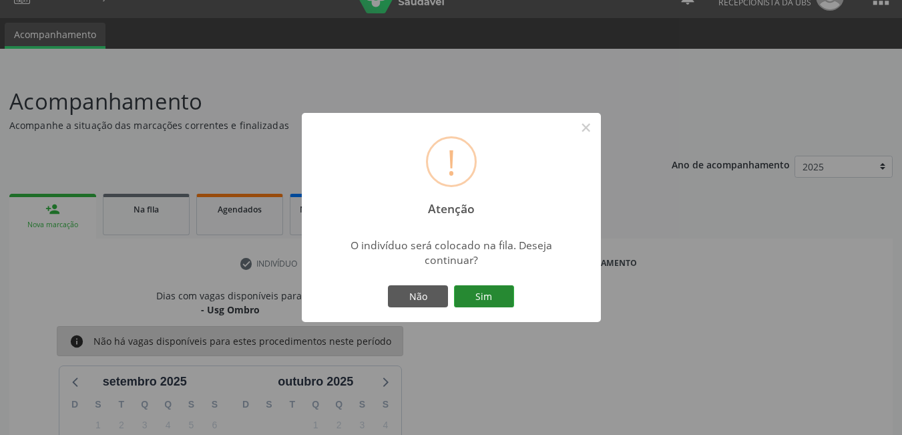
click at [496, 299] on button "Sim" at bounding box center [484, 296] width 60 height 23
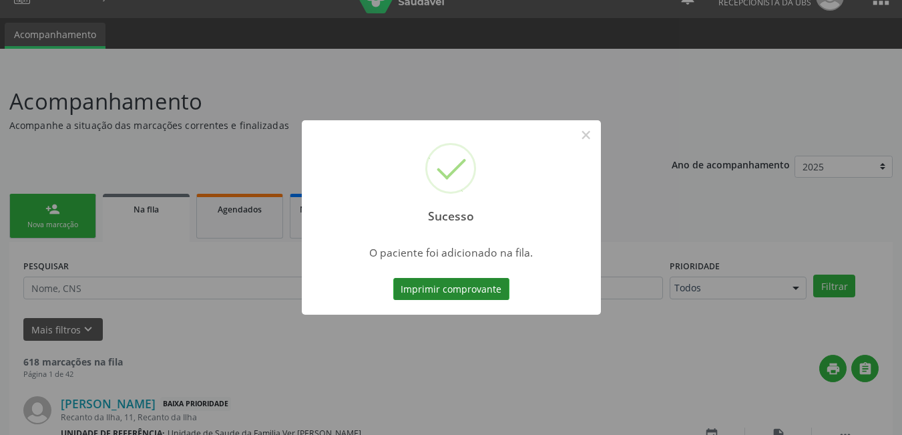
click at [435, 282] on button "Imprimir comprovante" at bounding box center [451, 289] width 116 height 23
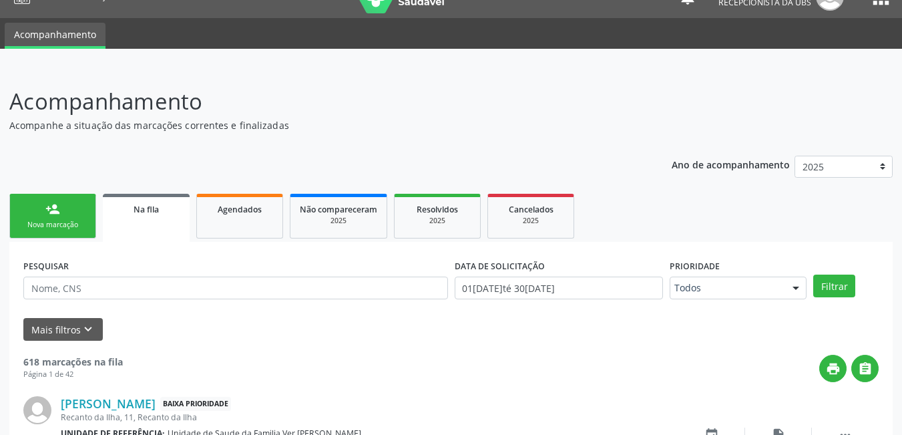
click at [80, 228] on div "Nova marcação" at bounding box center [52, 225] width 67 height 10
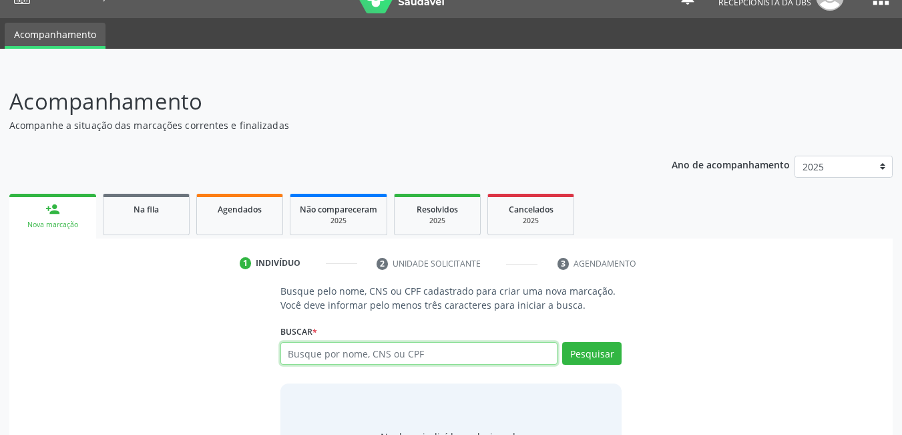
drag, startPoint x: 409, startPoint y: 351, endPoint x: 385, endPoint y: 320, distance: 39.4
click at [409, 349] on input "text" at bounding box center [420, 353] width 278 height 23
type input "704703743"
type input "704703743301734"
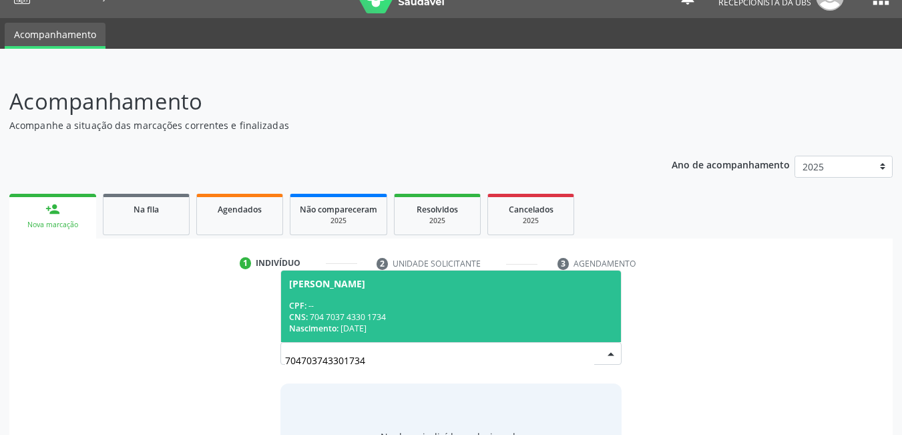
click at [507, 315] on div "CNS: 704 7037 4330 1734" at bounding box center [451, 316] width 325 height 11
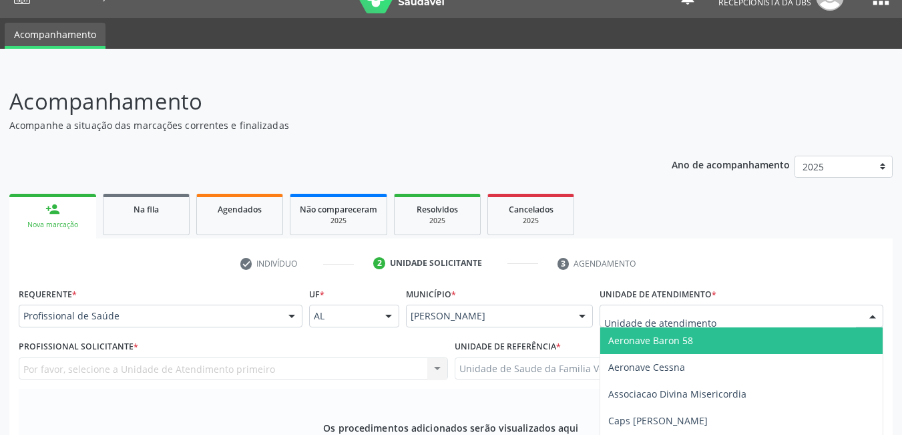
type input "f"
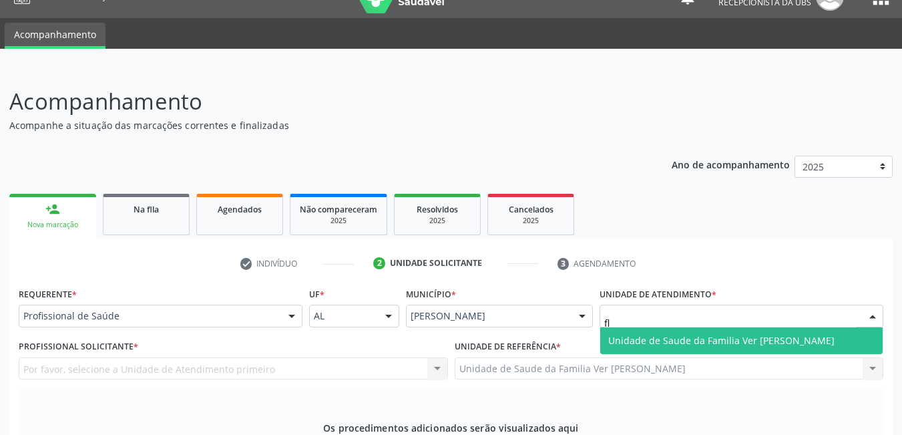
click at [632, 334] on span "Unidade de Saude da Familia Ver [PERSON_NAME]" at bounding box center [722, 340] width 226 height 13
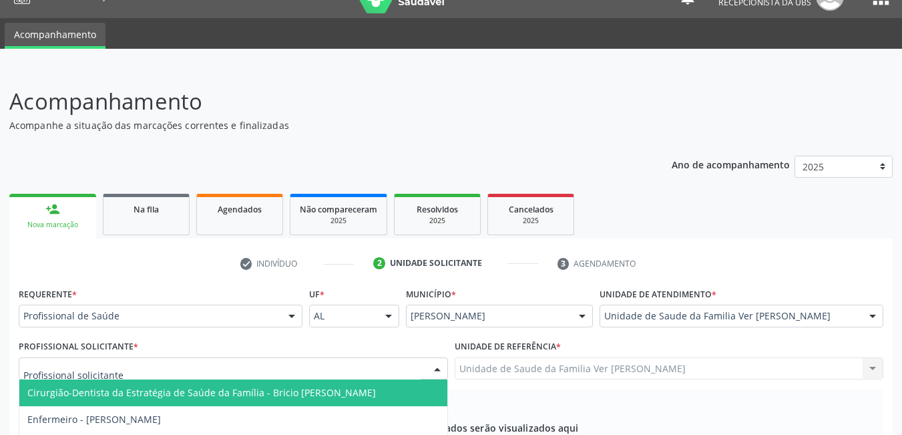
click at [301, 357] on div at bounding box center [234, 368] width 430 height 23
type input "g"
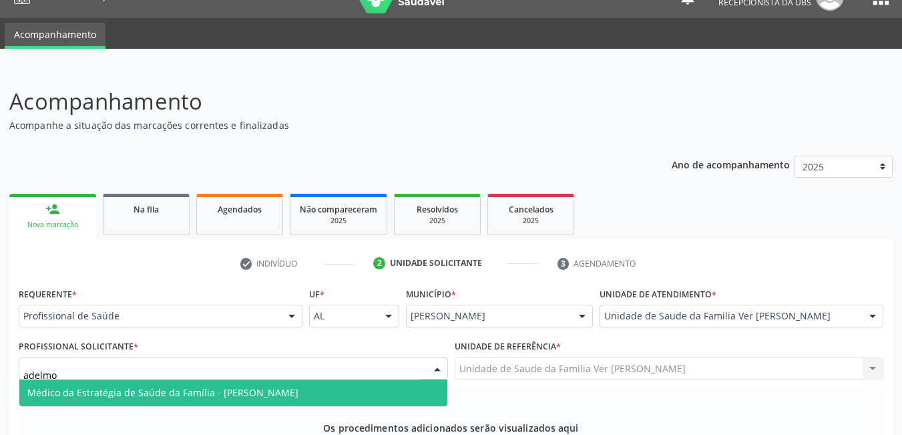
click at [313, 379] on span "Médico da Estratégia de Saúde da Família - [PERSON_NAME]" at bounding box center [233, 392] width 428 height 27
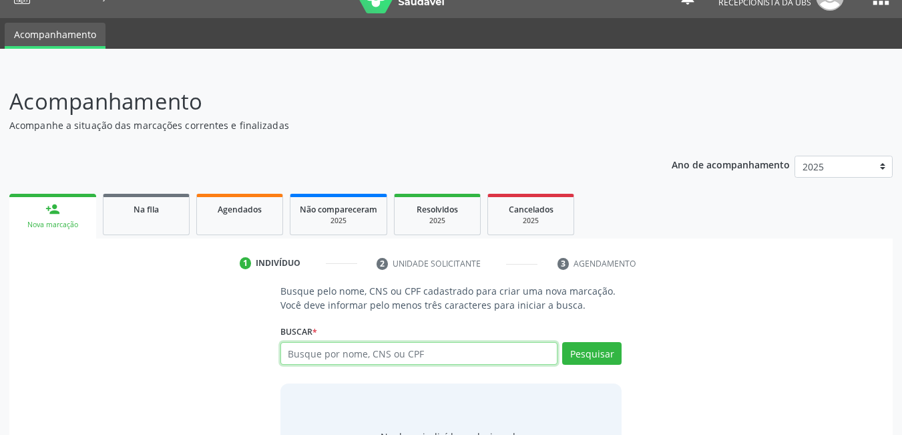
click at [395, 342] on input "text" at bounding box center [420, 353] width 278 height 23
type input "70480506999"
type input "704805069991841"
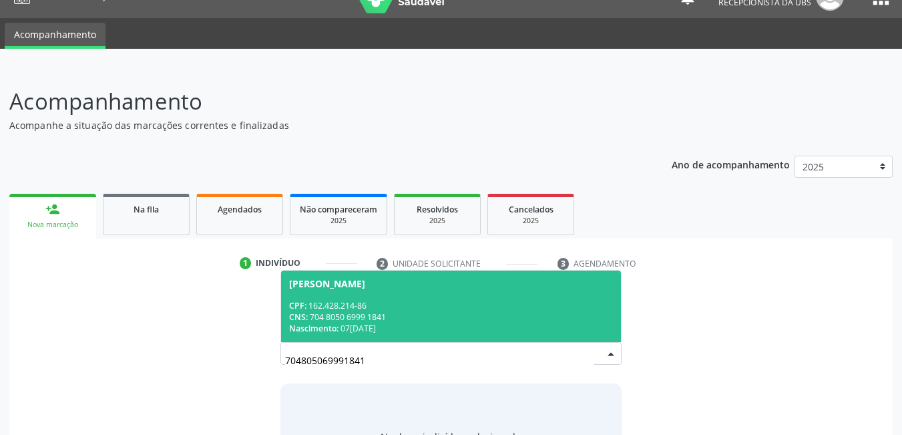
click at [422, 300] on div "CPF: 162.428.214-86" at bounding box center [451, 305] width 325 height 11
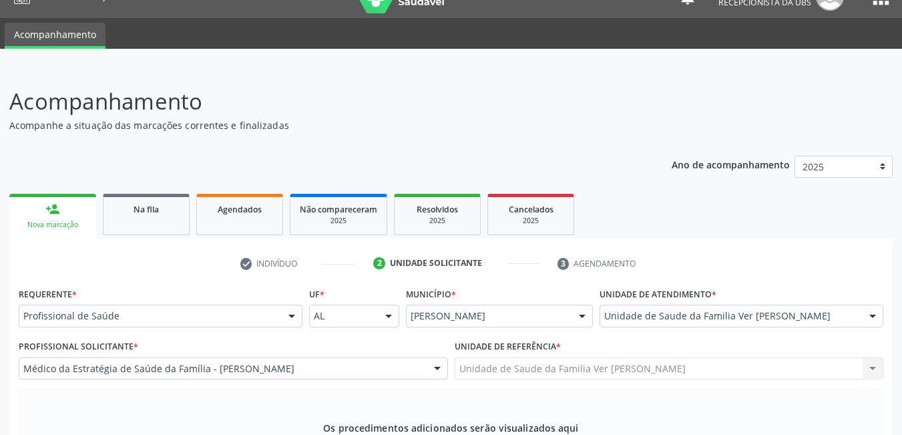
drag, startPoint x: 367, startPoint y: 98, endPoint x: 367, endPoint y: 110, distance: 12.0
click at [367, 337] on div "Profissional Solicitante * Médico da Estratégia de Saúde da Família - [PERSON_N…" at bounding box center [234, 358] width 430 height 43
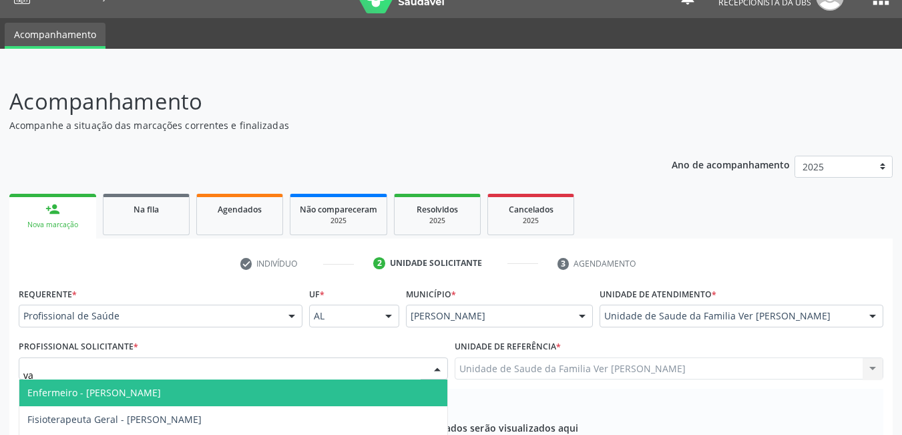
type input "van"
click at [323, 379] on span "Psicólogo Clínico - [PERSON_NAME]" at bounding box center [233, 392] width 428 height 27
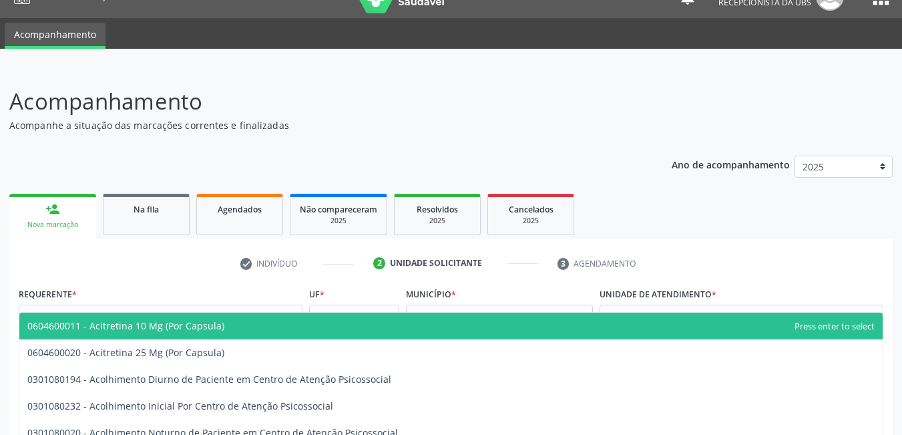
type input "p"
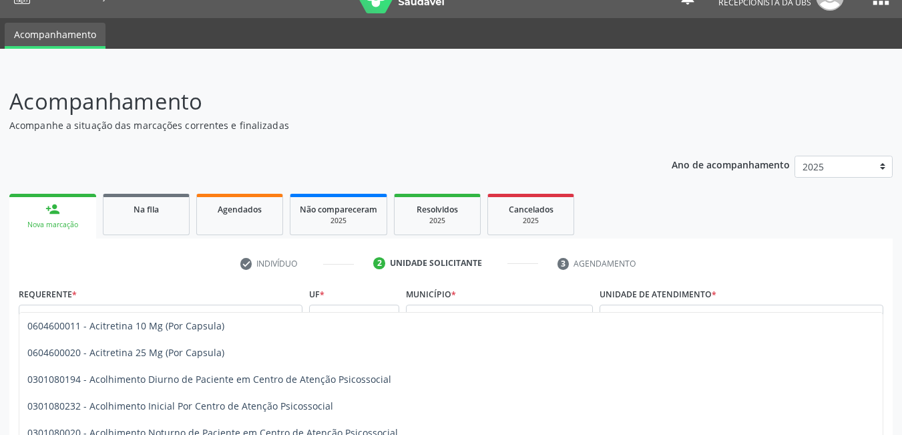
type input "psi"
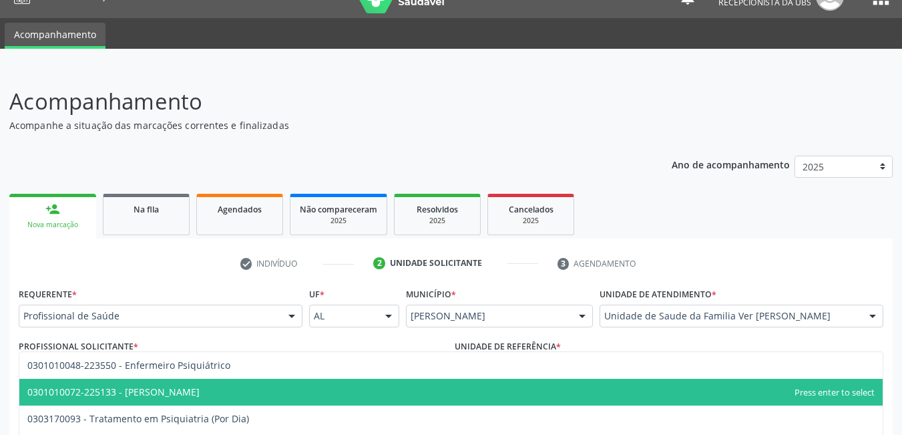
click at [228, 379] on span "0301010072-225133 - [PERSON_NAME]" at bounding box center [451, 392] width 864 height 27
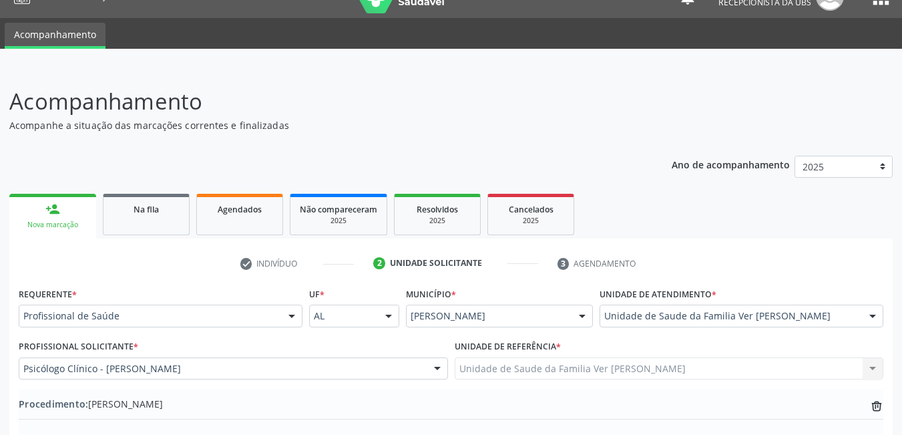
type textarea "sem justificativa"
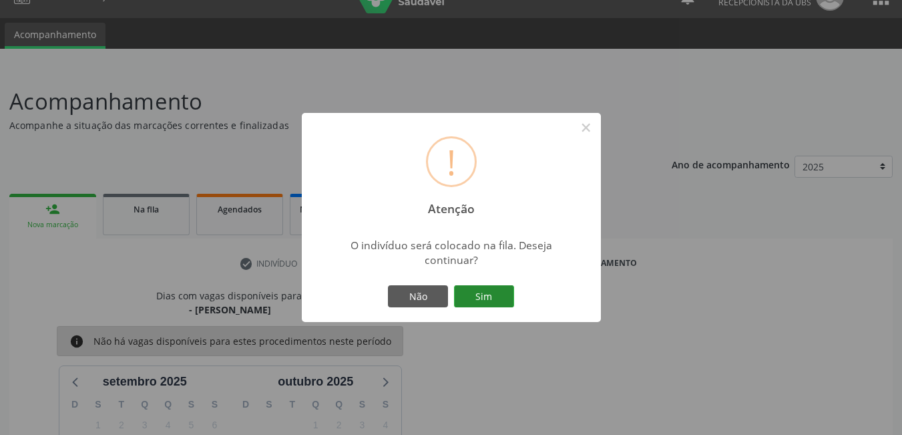
click at [481, 295] on button "Sim" at bounding box center [484, 296] width 60 height 23
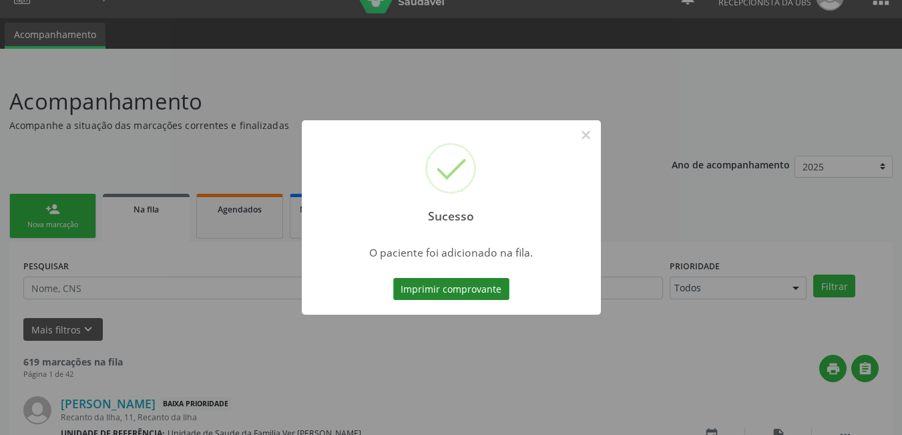
click at [483, 292] on button "Imprimir comprovante" at bounding box center [451, 289] width 116 height 23
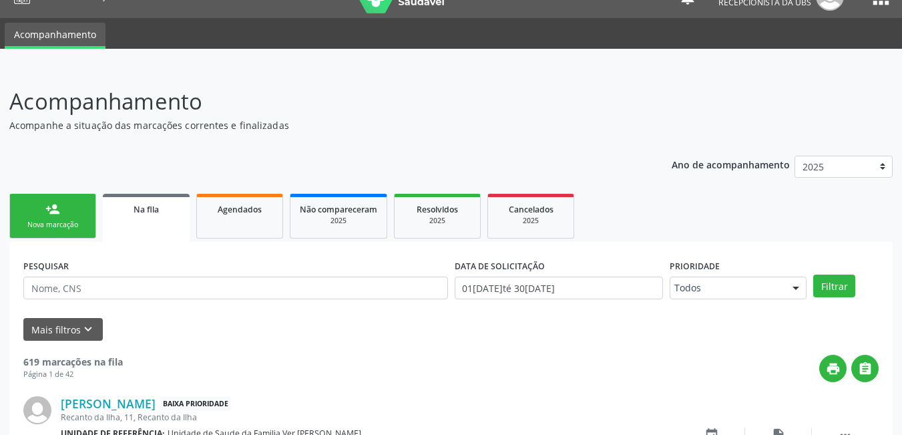
click at [60, 216] on link "person_add Nova marcação" at bounding box center [52, 216] width 87 height 45
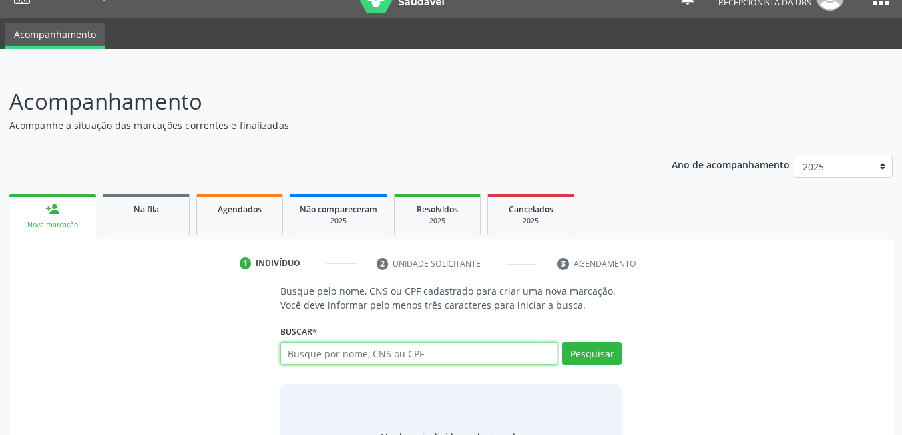
click at [392, 342] on input "text" at bounding box center [420, 353] width 278 height 23
click at [87, 194] on link "person_add Nova marcação" at bounding box center [52, 216] width 87 height 45
click at [139, 204] on span "Na fila" at bounding box center [146, 209] width 25 height 11
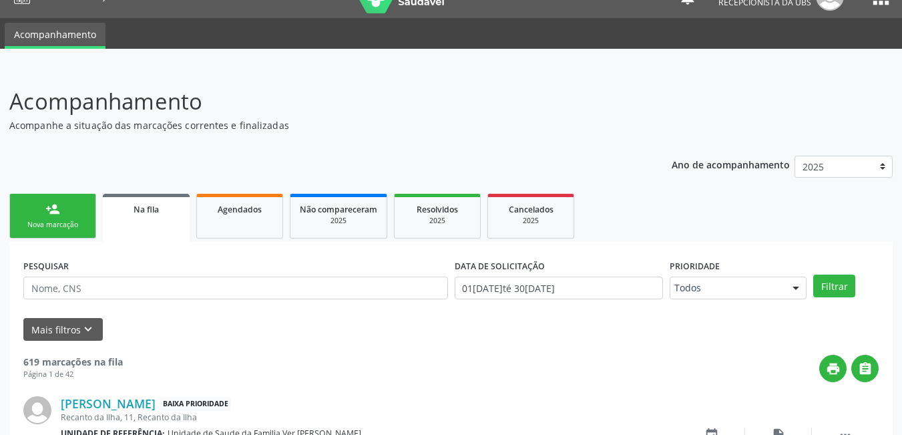
drag, startPoint x: 240, startPoint y: 68, endPoint x: 255, endPoint y: 69, distance: 14.7
click at [242, 204] on span "Agendados" at bounding box center [240, 209] width 44 height 11
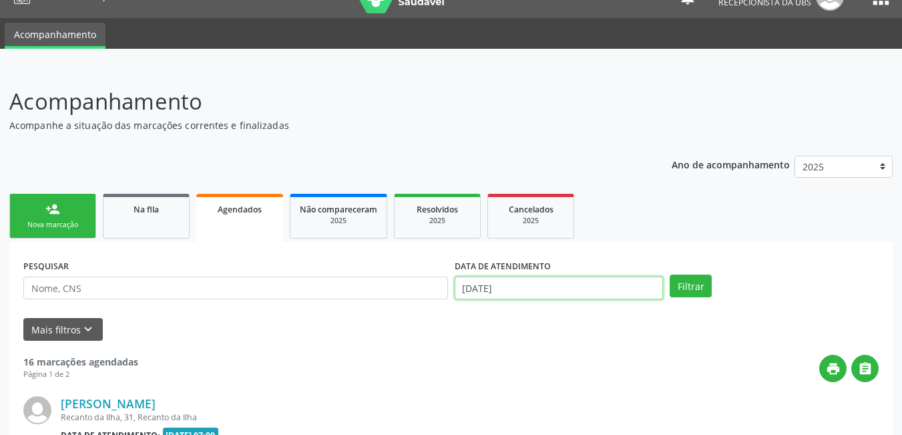
click at [564, 277] on input "[DATE]" at bounding box center [559, 288] width 209 height 23
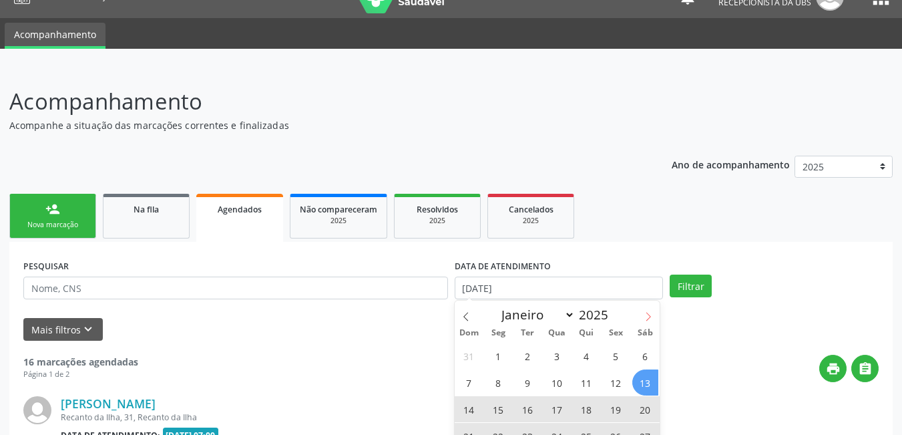
click at [651, 312] on icon at bounding box center [648, 316] width 9 height 9
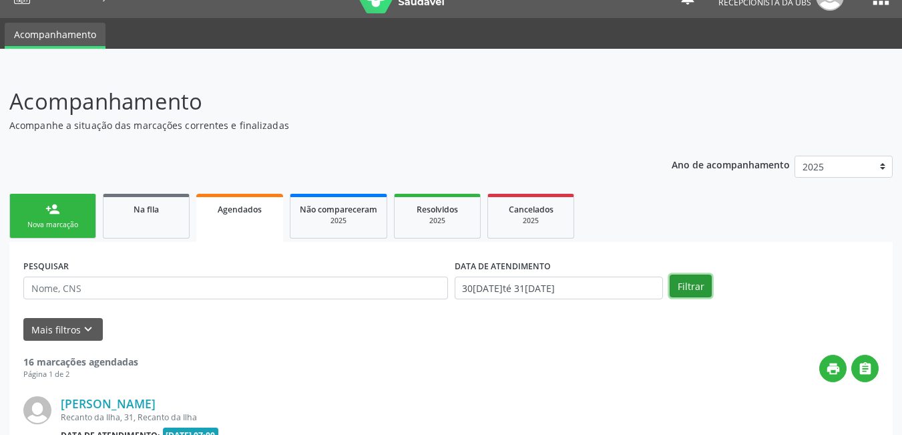
click at [701, 275] on button "Filtrar" at bounding box center [691, 286] width 42 height 23
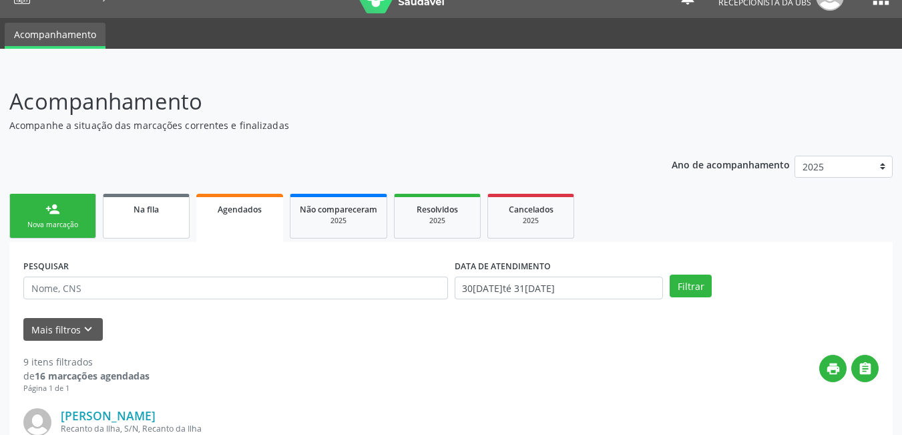
click at [168, 194] on link "Na fila" at bounding box center [146, 216] width 87 height 45
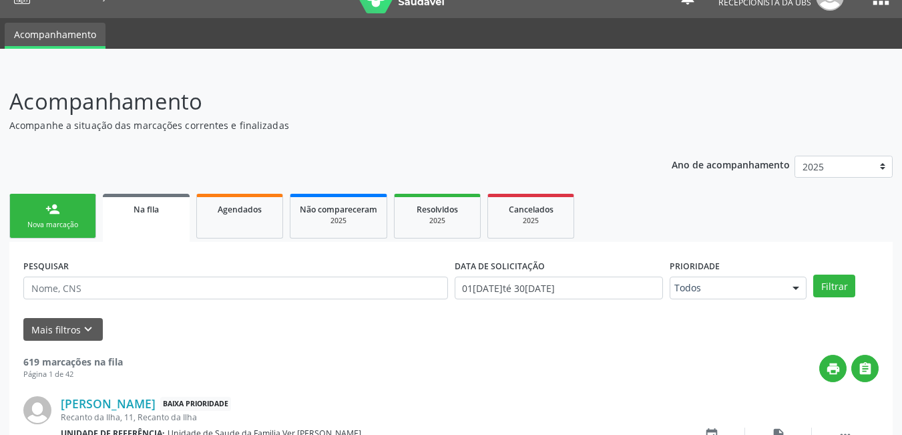
click at [441, 45] on ul "Acompanhamento" at bounding box center [451, 33] width 902 height 31
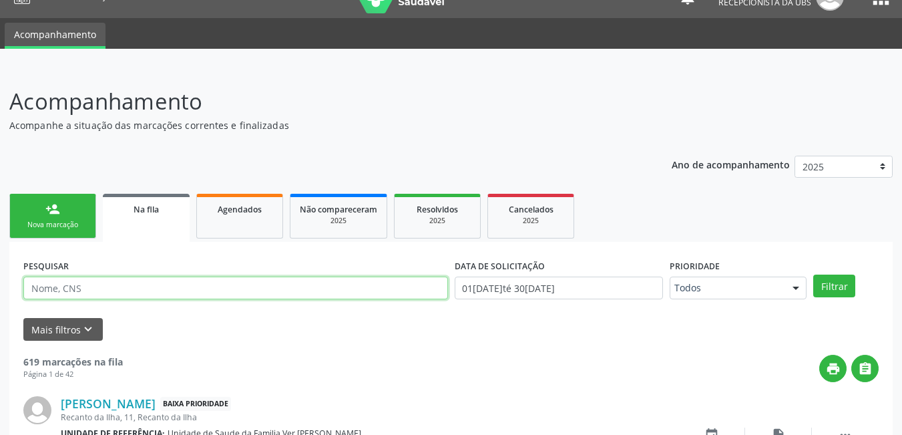
click at [151, 277] on input "text" at bounding box center [235, 288] width 425 height 23
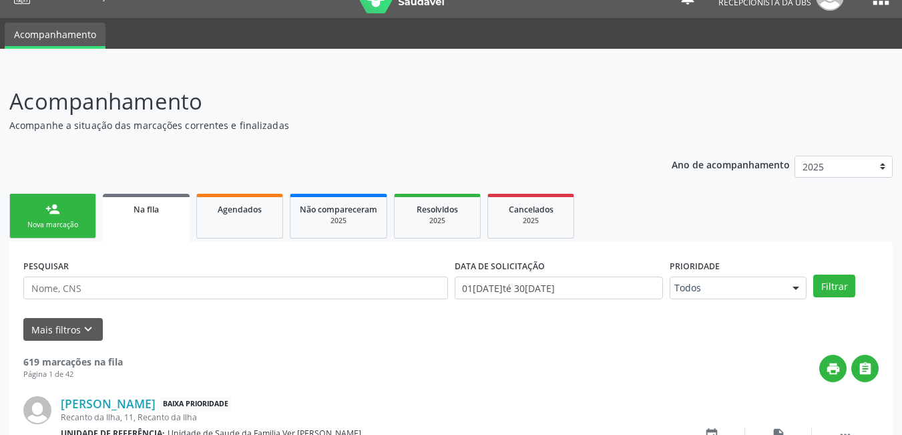
click at [260, 256] on div "PESQUISAR" at bounding box center [236, 282] width 432 height 52
click at [66, 220] on div "Nova marcação" at bounding box center [52, 225] width 67 height 10
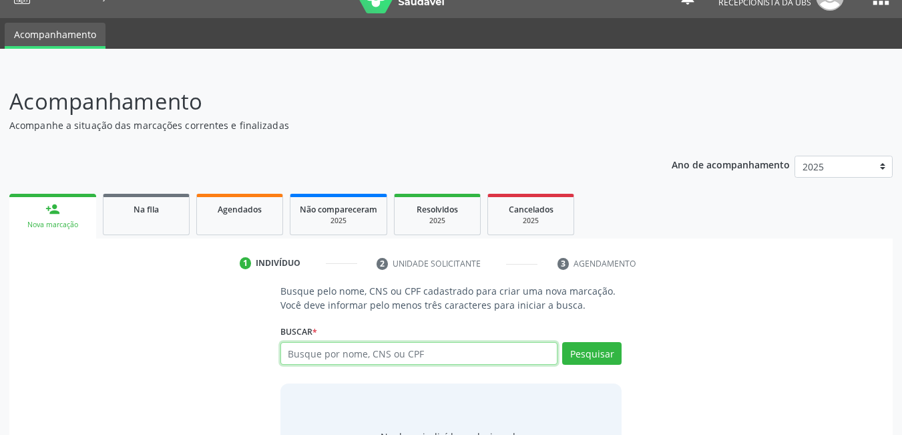
click at [353, 342] on input "text" at bounding box center [420, 353] width 278 height 23
type input "14151683"
type input "14151683429"
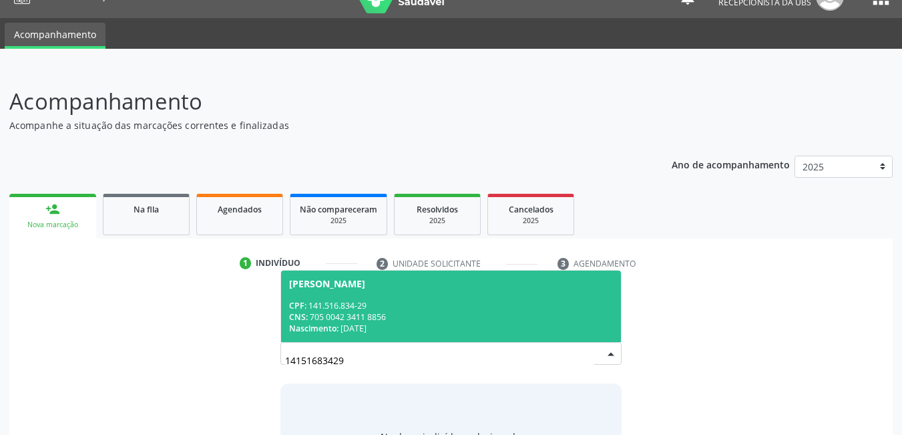
click at [413, 300] on div "CPF: 141.516.834-29" at bounding box center [451, 305] width 325 height 11
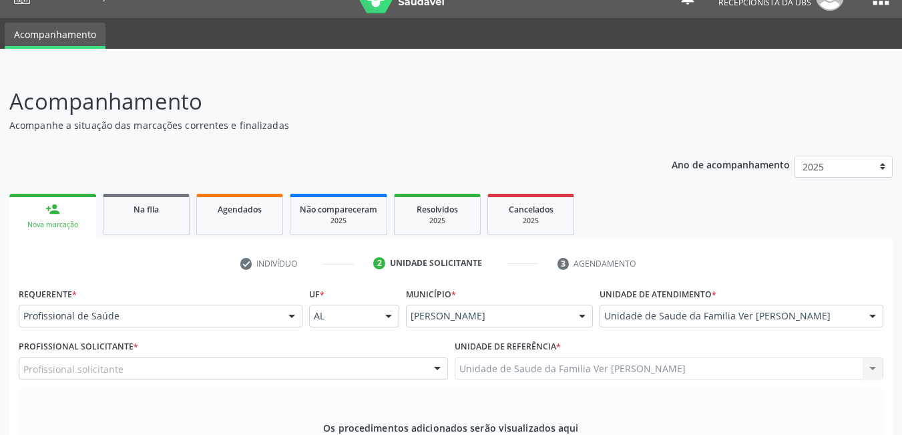
click at [390, 357] on div "Profissional solicitante" at bounding box center [234, 368] width 430 height 23
drag, startPoint x: 534, startPoint y: 238, endPoint x: 524, endPoint y: 234, distance: 11.1
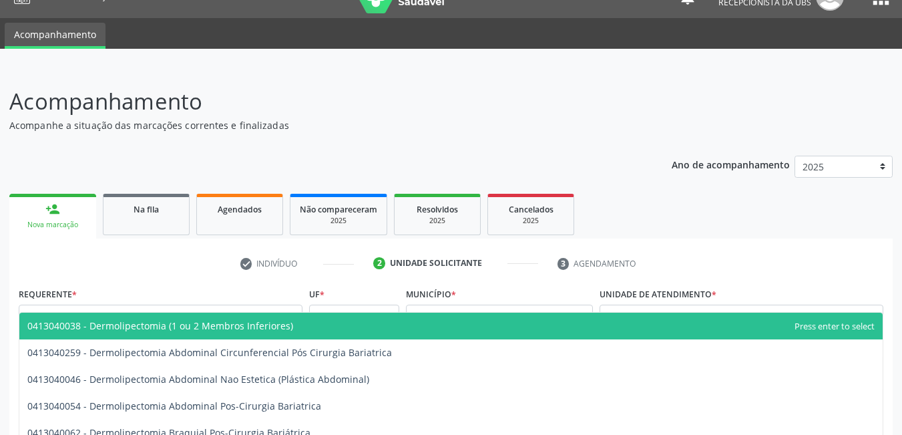
type input "derma"
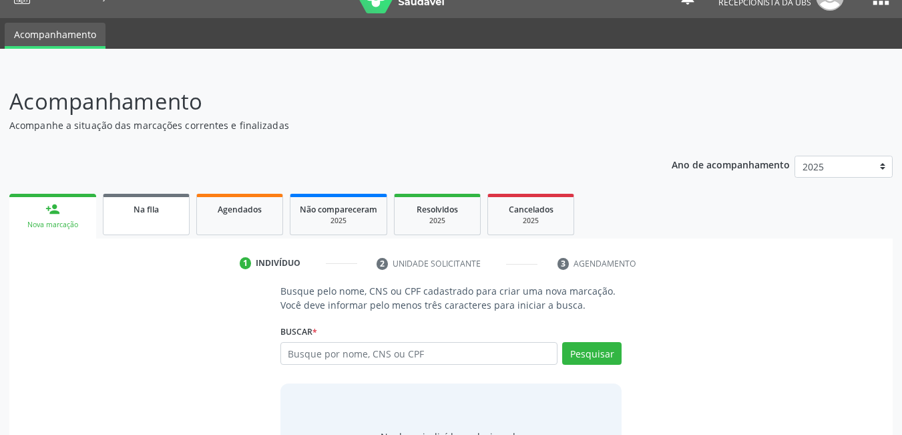
click at [156, 194] on link "Na fila" at bounding box center [146, 214] width 87 height 41
